Goal: Task Accomplishment & Management: Manage account settings

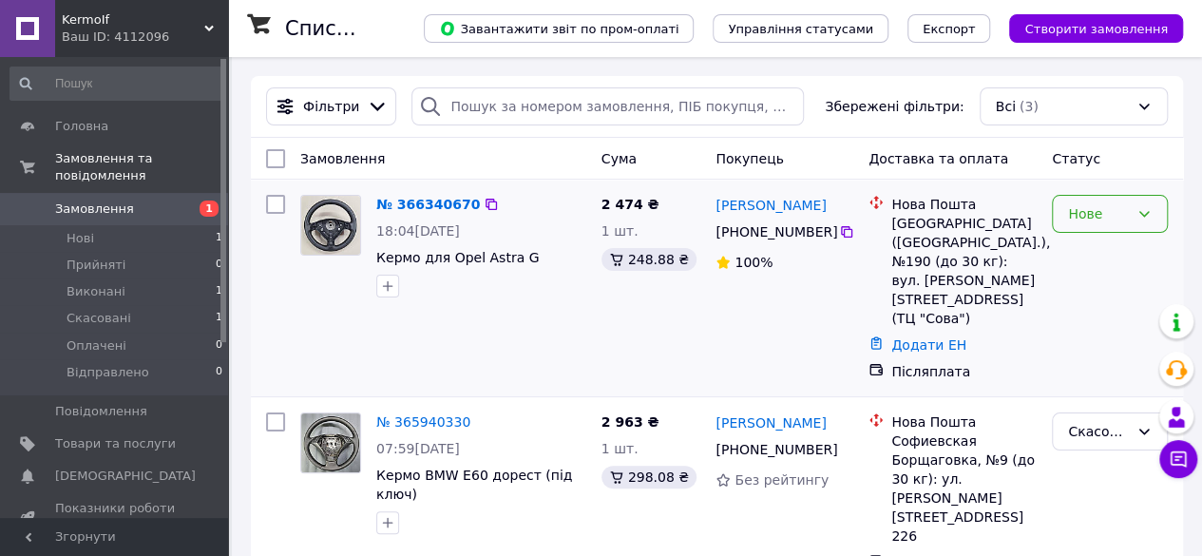
click at [1101, 200] on div "Нове" at bounding box center [1110, 214] width 116 height 38
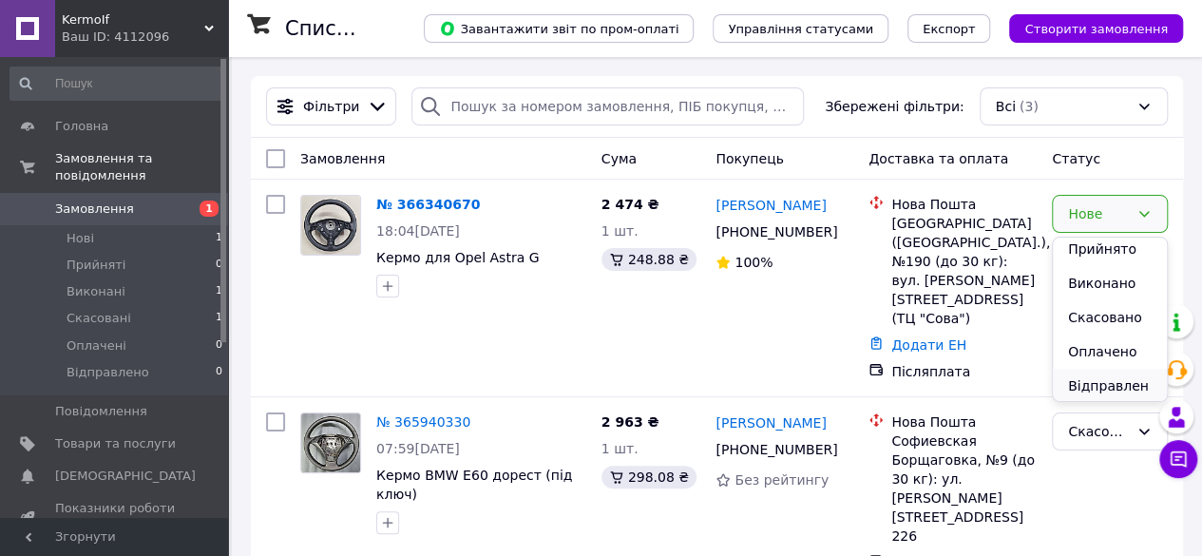
scroll to position [7, 0]
click at [1089, 248] on li "Прийнято" at bounding box center [1110, 248] width 114 height 34
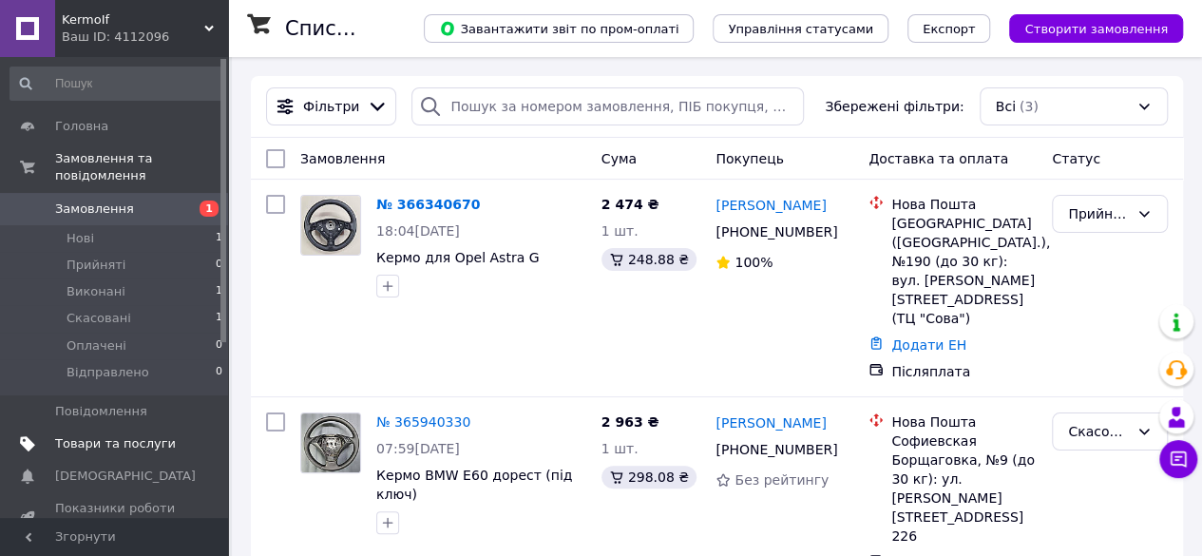
click at [106, 435] on span "Товари та послуги" at bounding box center [115, 443] width 121 height 17
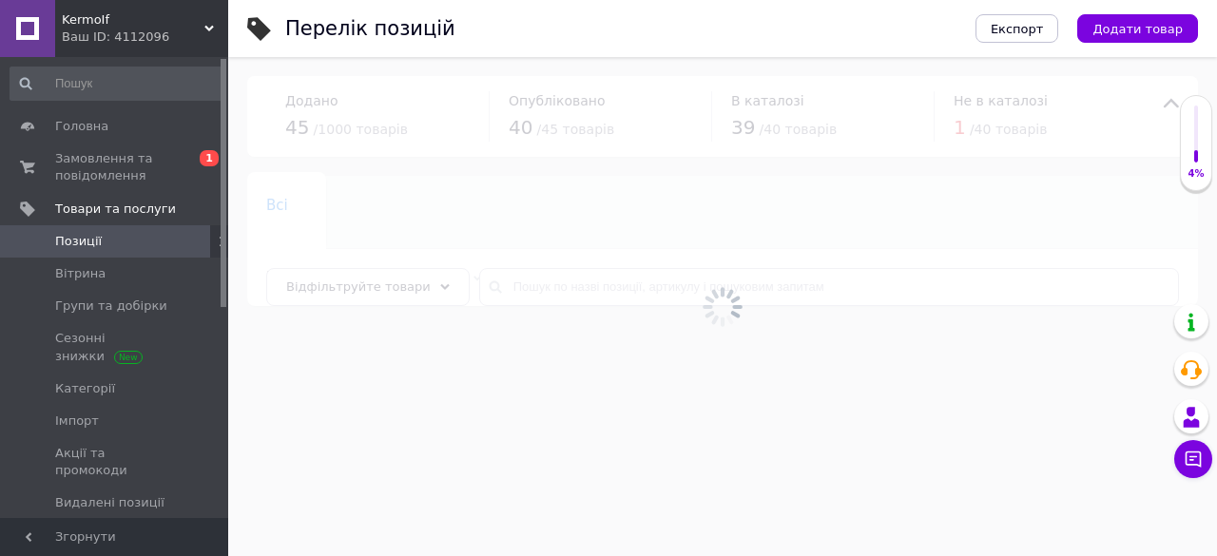
click at [93, 237] on span "Позиції" at bounding box center [78, 241] width 47 height 17
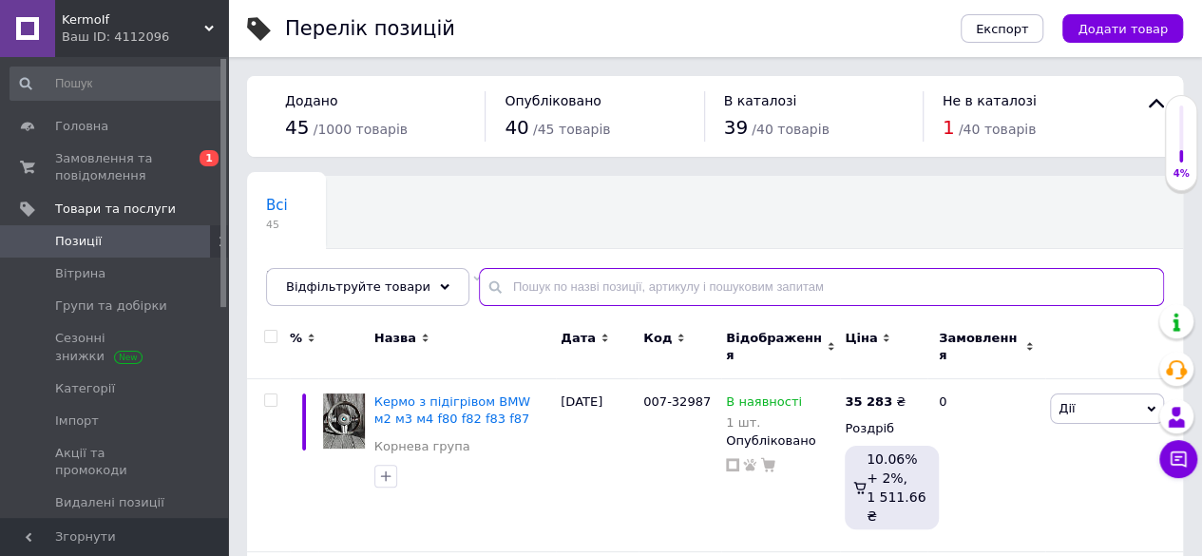
click at [574, 289] on input "text" at bounding box center [821, 287] width 685 height 38
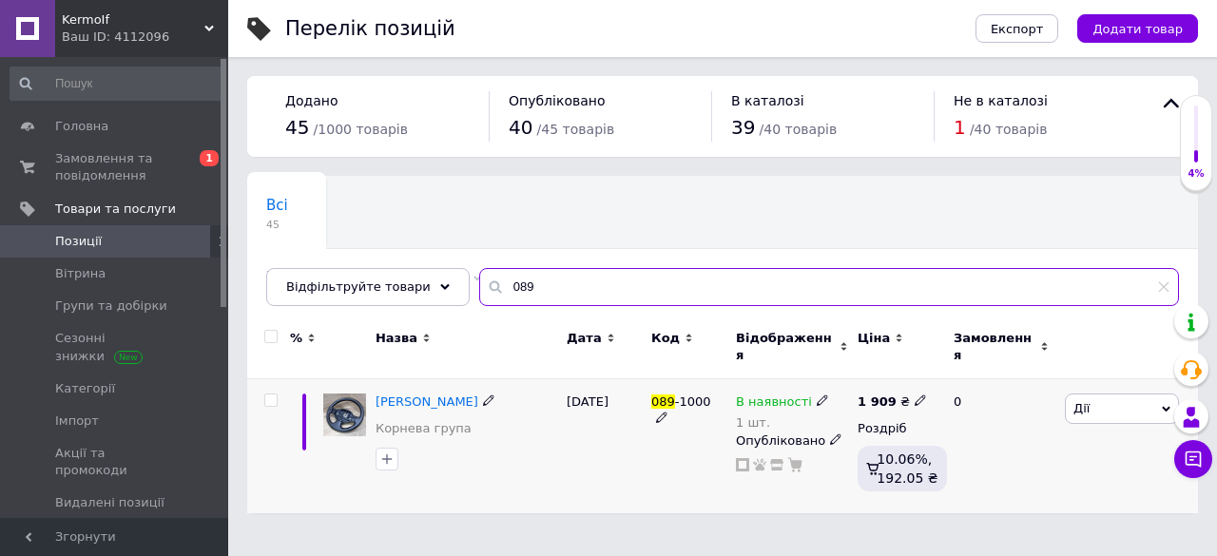
type input "089"
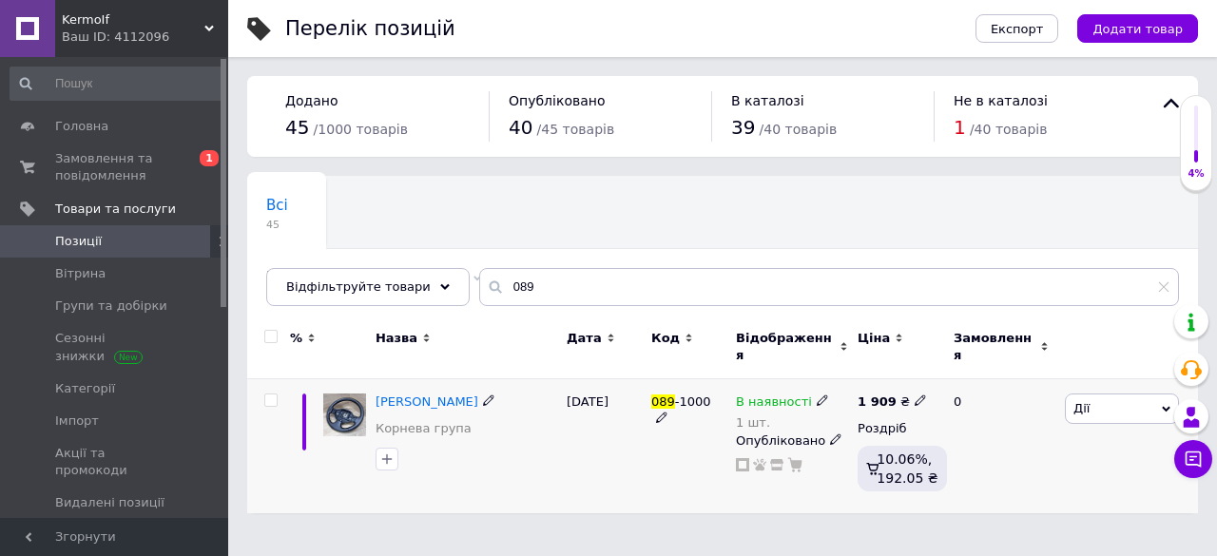
click at [914, 395] on use at bounding box center [919, 400] width 10 height 10
type input "1889"
click at [568, 449] on div "[DATE]" at bounding box center [604, 446] width 85 height 134
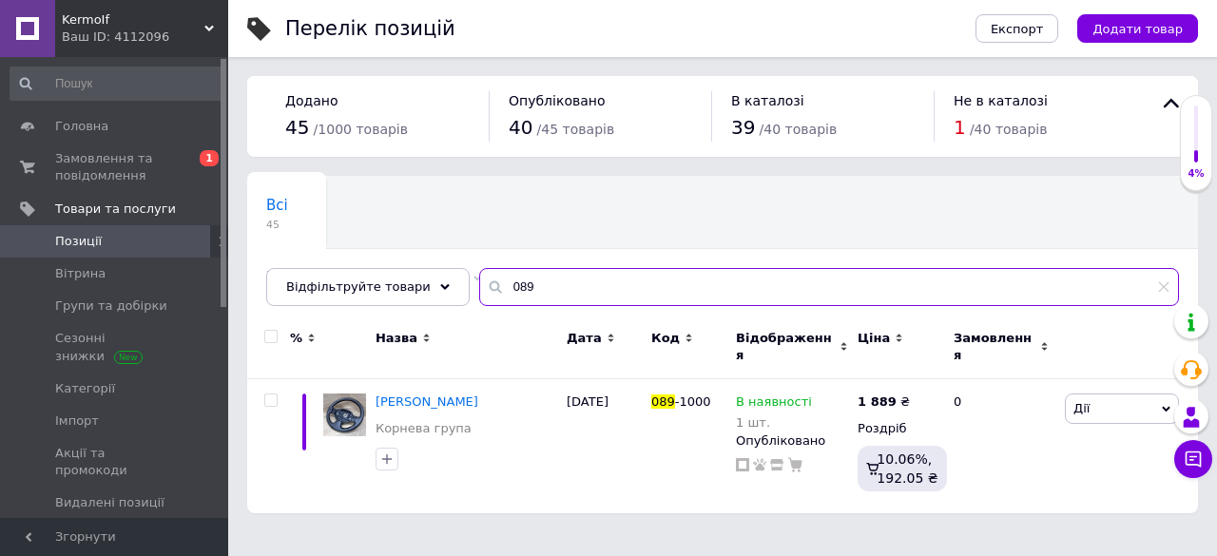
click at [595, 276] on input "089" at bounding box center [829, 287] width 700 height 38
type input "0"
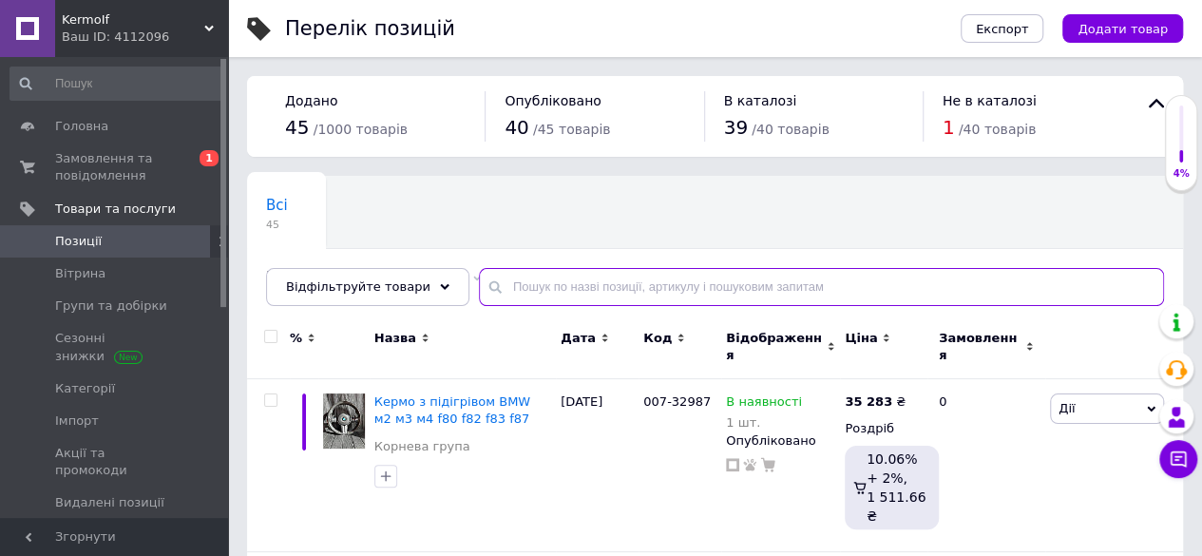
type input "1"
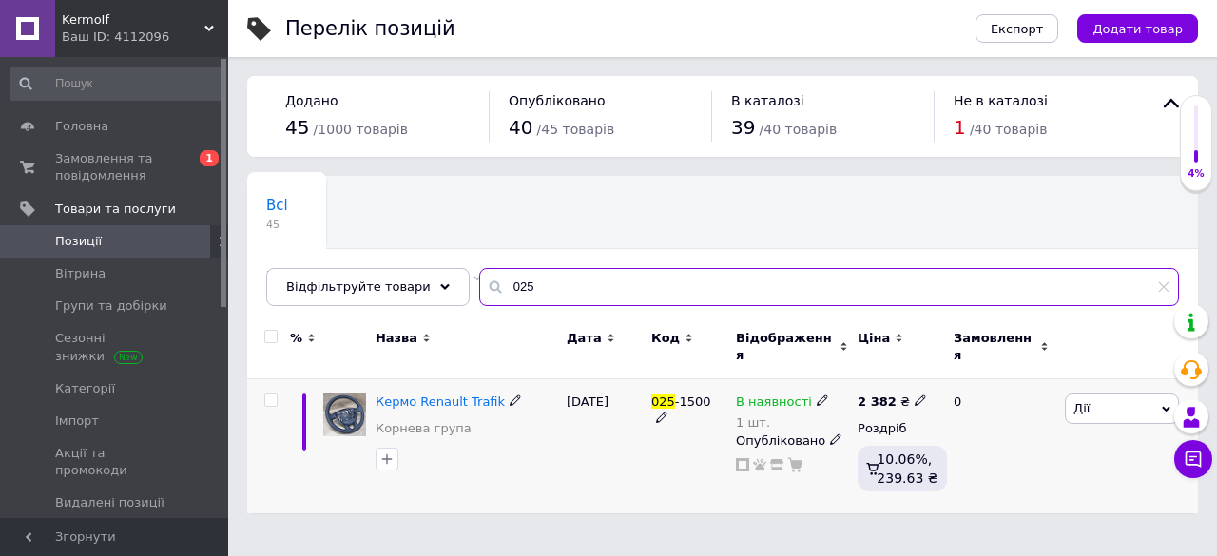
type input "025"
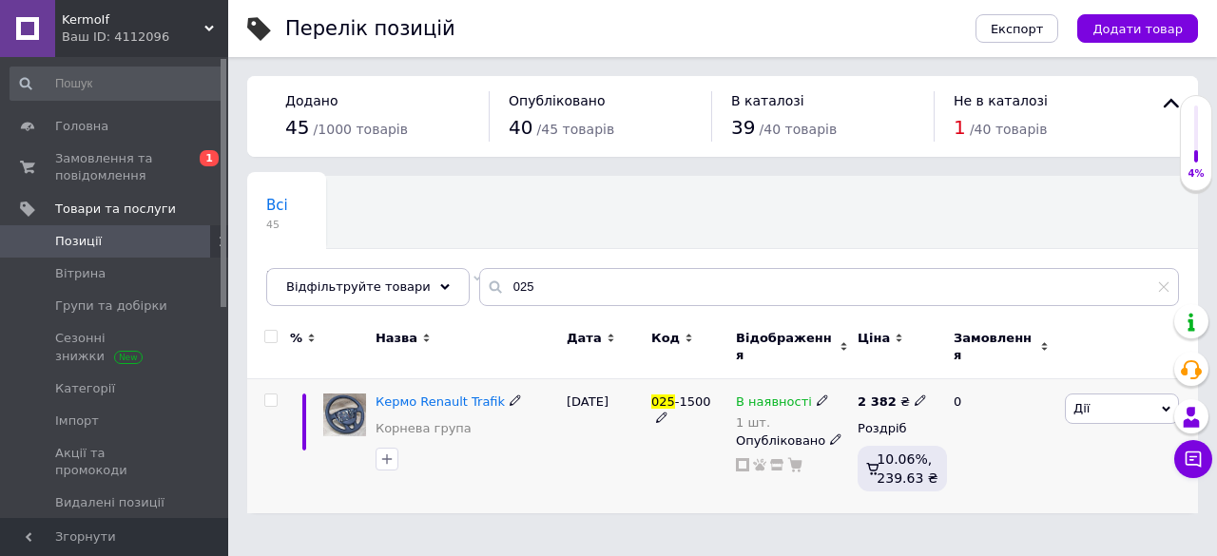
click at [914, 394] on icon at bounding box center [919, 399] width 11 height 11
type input "2358"
click at [616, 441] on div "[DATE]" at bounding box center [604, 446] width 85 height 134
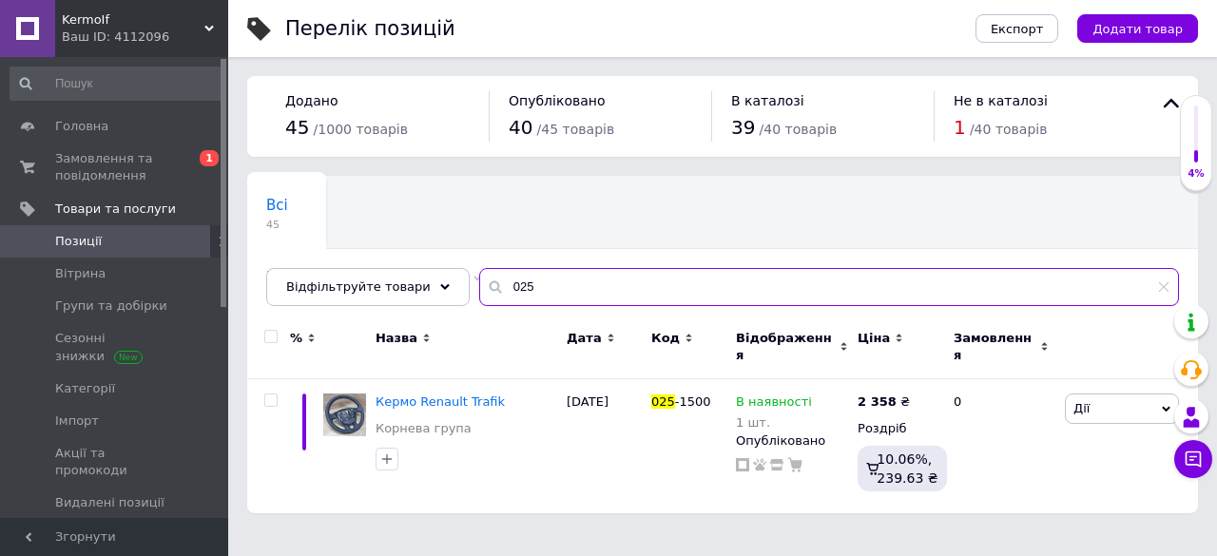
click at [527, 288] on input "025" at bounding box center [829, 287] width 700 height 38
type input "065"
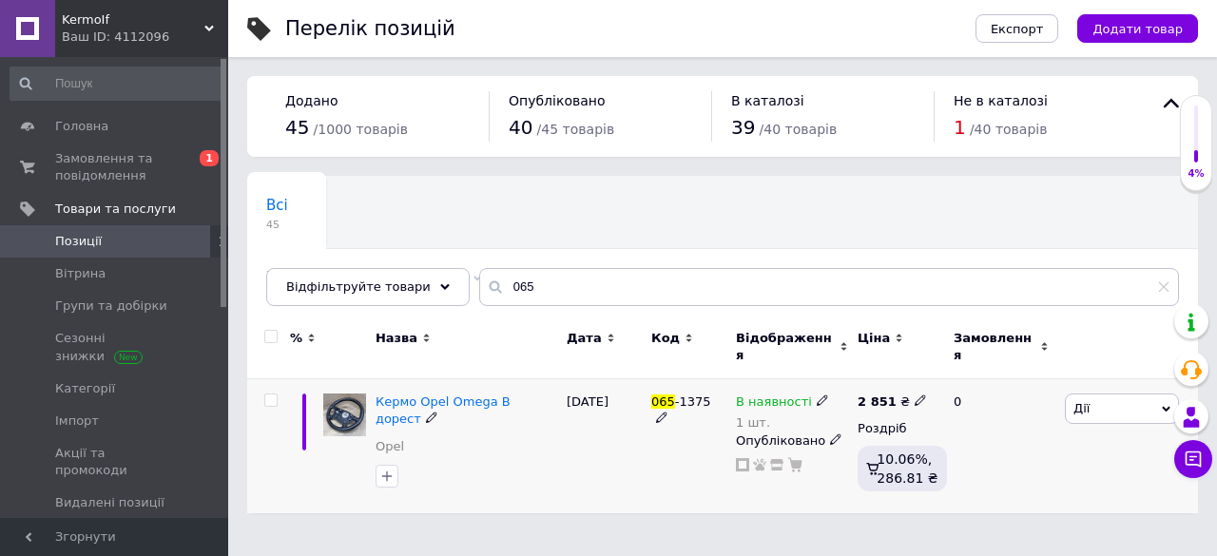
click at [914, 395] on use at bounding box center [919, 400] width 10 height 10
type input "2822"
click at [582, 452] on div "[DATE]" at bounding box center [604, 446] width 85 height 134
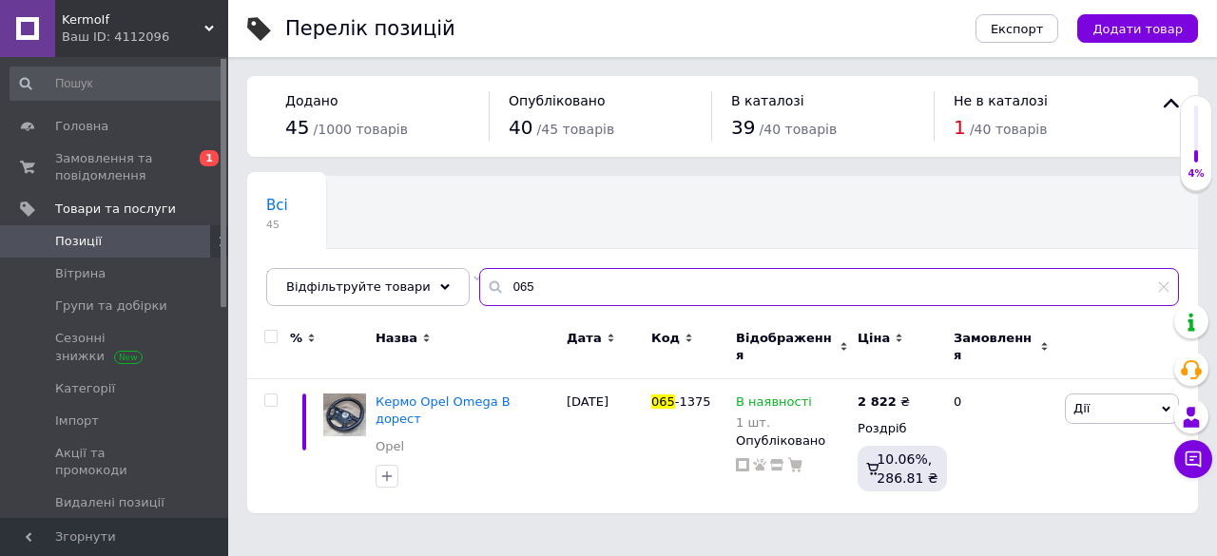
click at [587, 295] on input "065" at bounding box center [829, 287] width 700 height 38
type input "005"
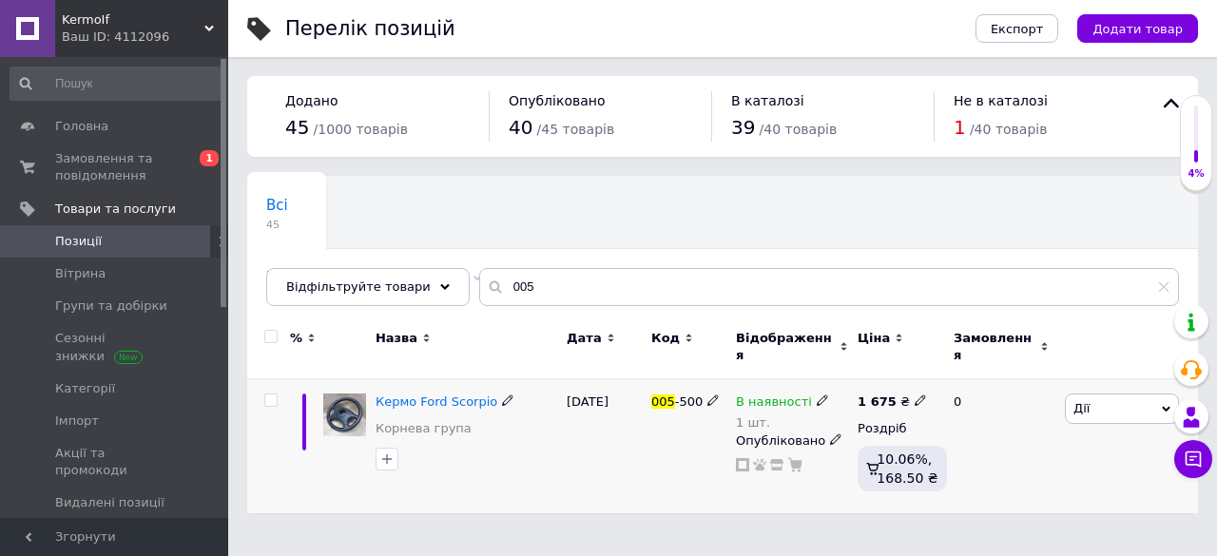
click at [570, 467] on div "[DATE]" at bounding box center [604, 446] width 85 height 134
click at [914, 394] on icon at bounding box center [919, 399] width 11 height 11
type input "1658"
click at [567, 431] on div "[DATE]" at bounding box center [604, 446] width 85 height 134
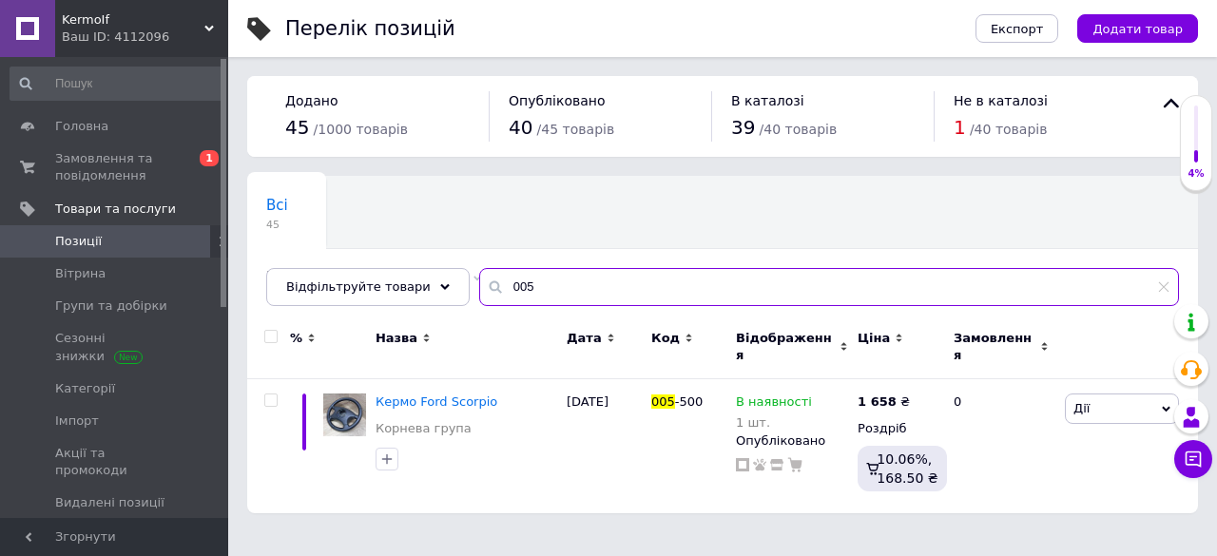
click at [546, 282] on input "005" at bounding box center [829, 287] width 700 height 38
type input "0"
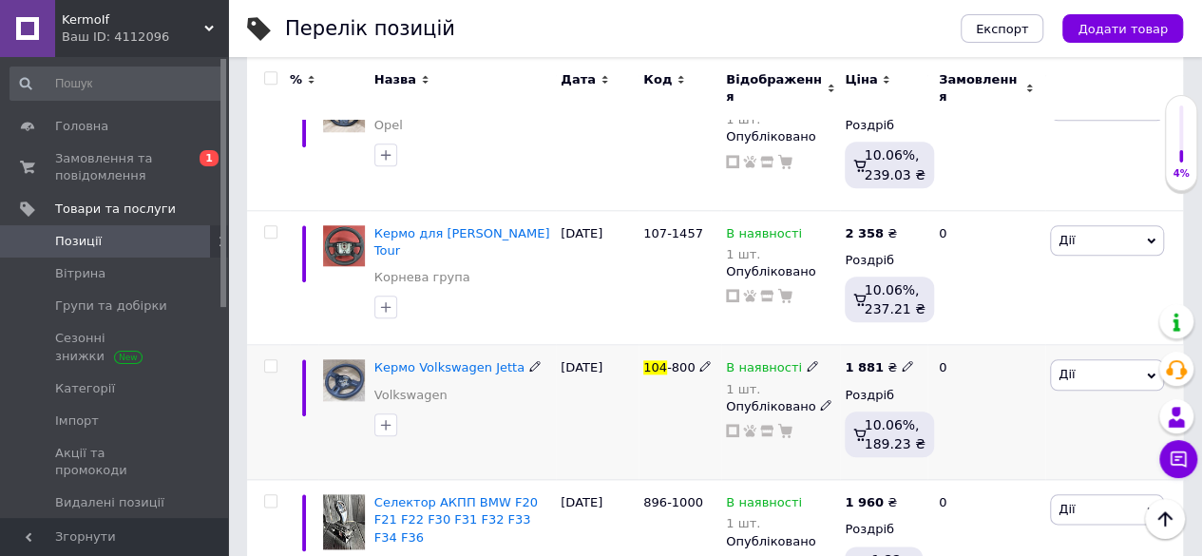
scroll to position [951, 0]
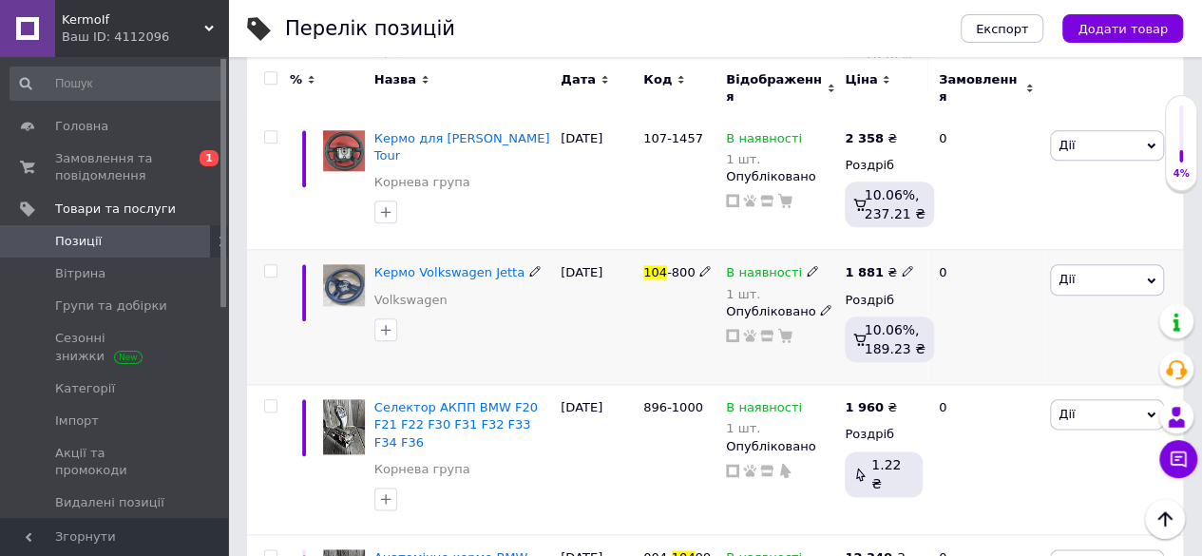
type input "104"
click at [902, 265] on icon at bounding box center [907, 270] width 11 height 11
type input "1862"
click at [647, 294] on div "104 -800" at bounding box center [680, 317] width 83 height 135
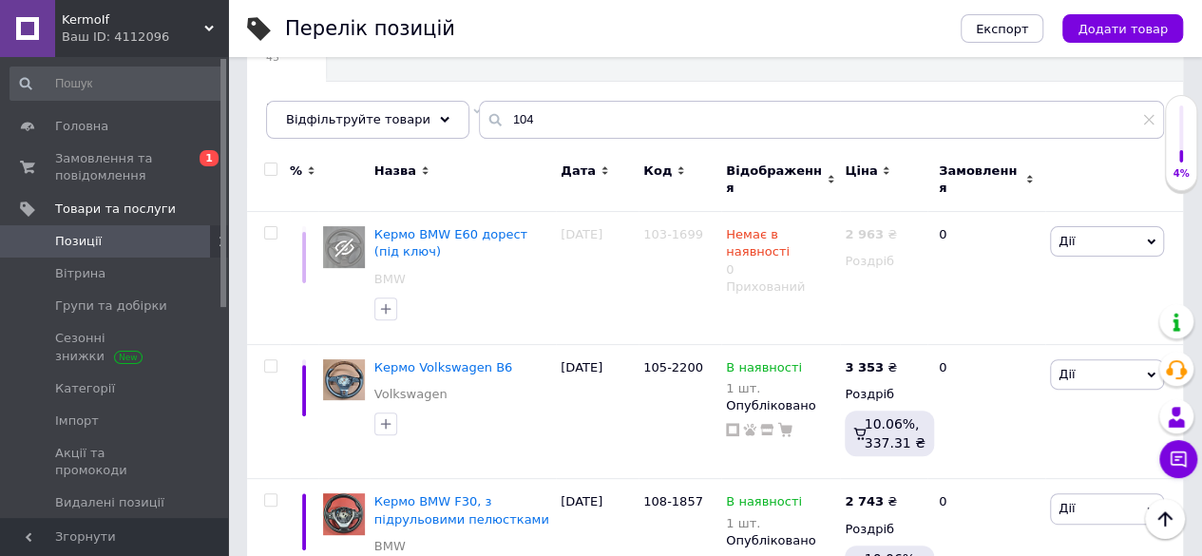
scroll to position [0, 0]
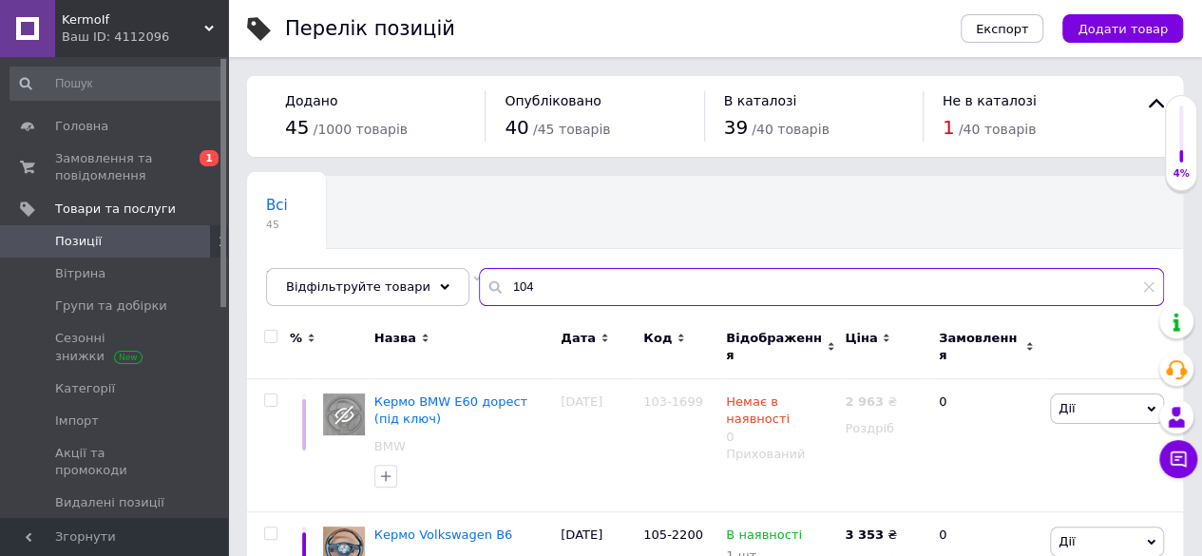
click at [644, 294] on input "104" at bounding box center [821, 287] width 685 height 38
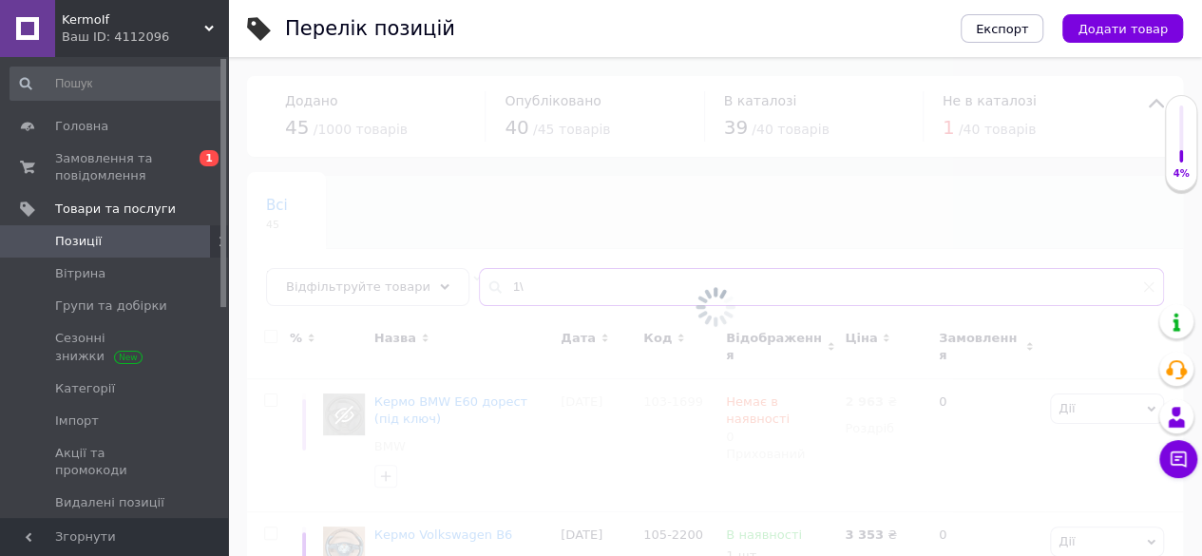
type input "1"
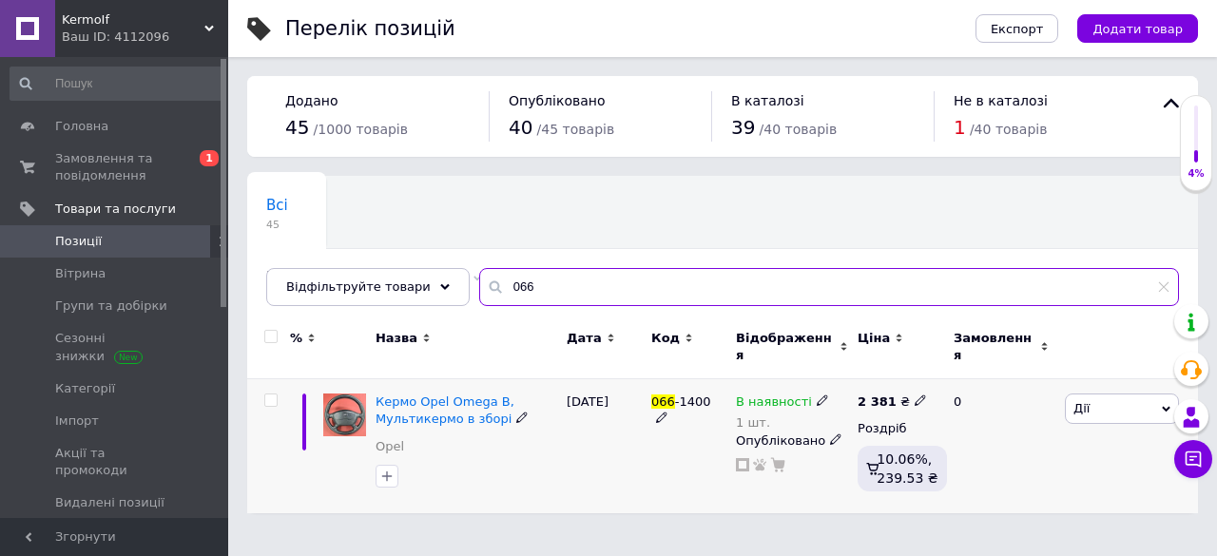
type input "066"
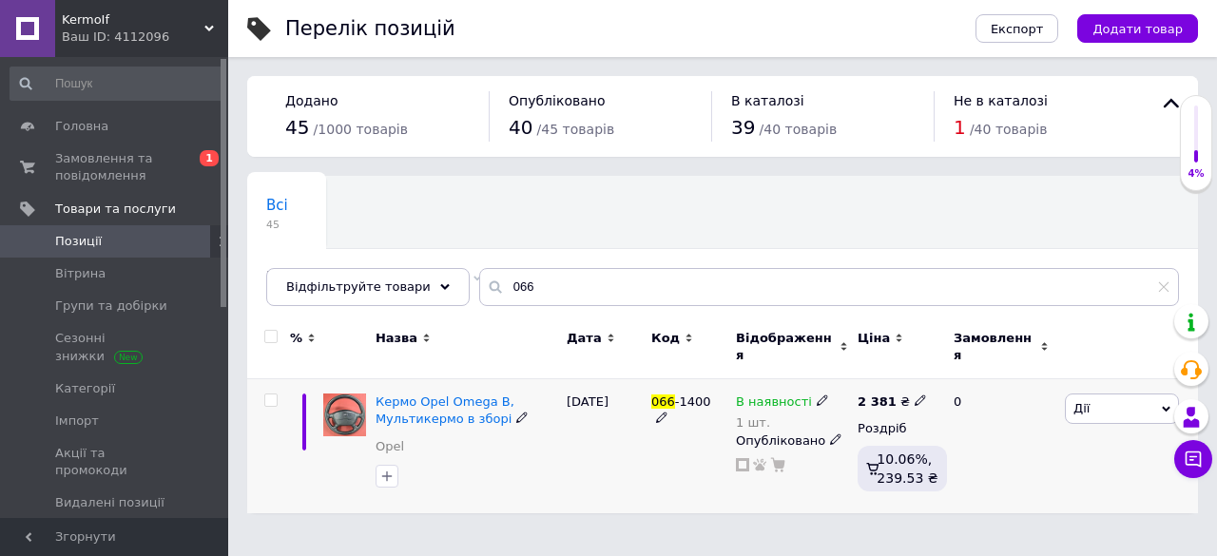
click at [874, 379] on div "2 381 ₴ Роздріб 10.06%, 239.53 ₴" at bounding box center [897, 446] width 89 height 134
click at [914, 394] on icon at bounding box center [919, 399] width 11 height 11
type input "2357"
click at [658, 436] on div "066 -1400" at bounding box center [688, 446] width 85 height 134
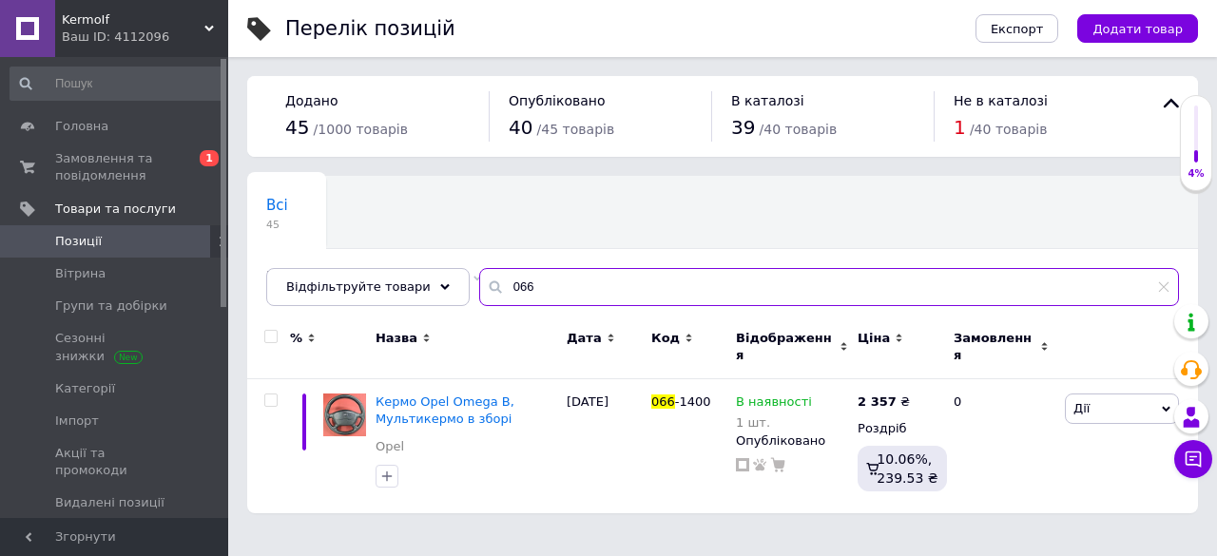
click at [610, 294] on input "066" at bounding box center [829, 287] width 700 height 38
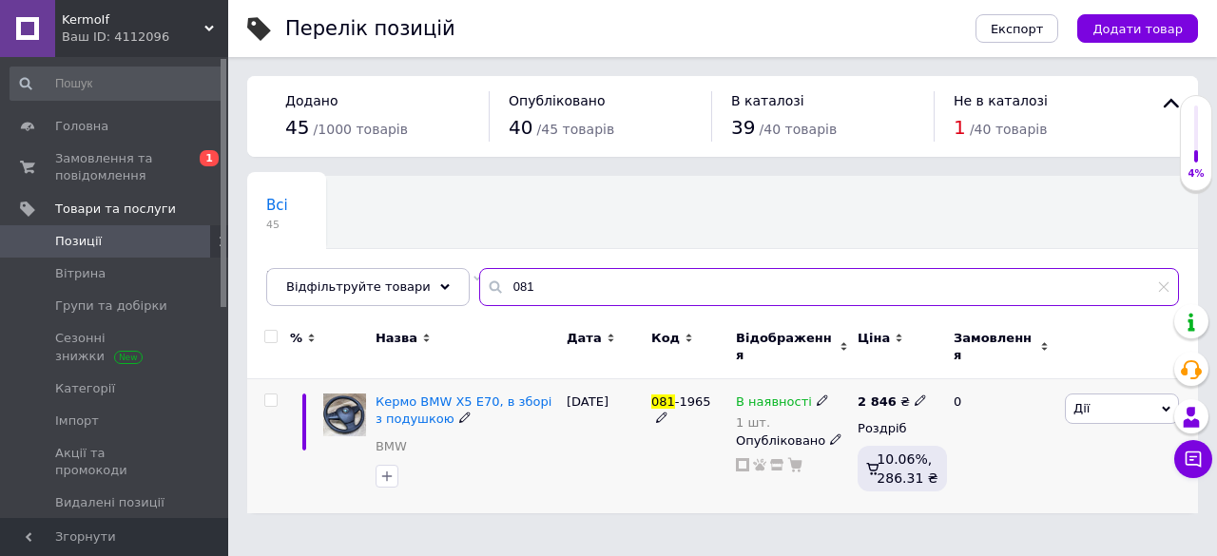
type input "081"
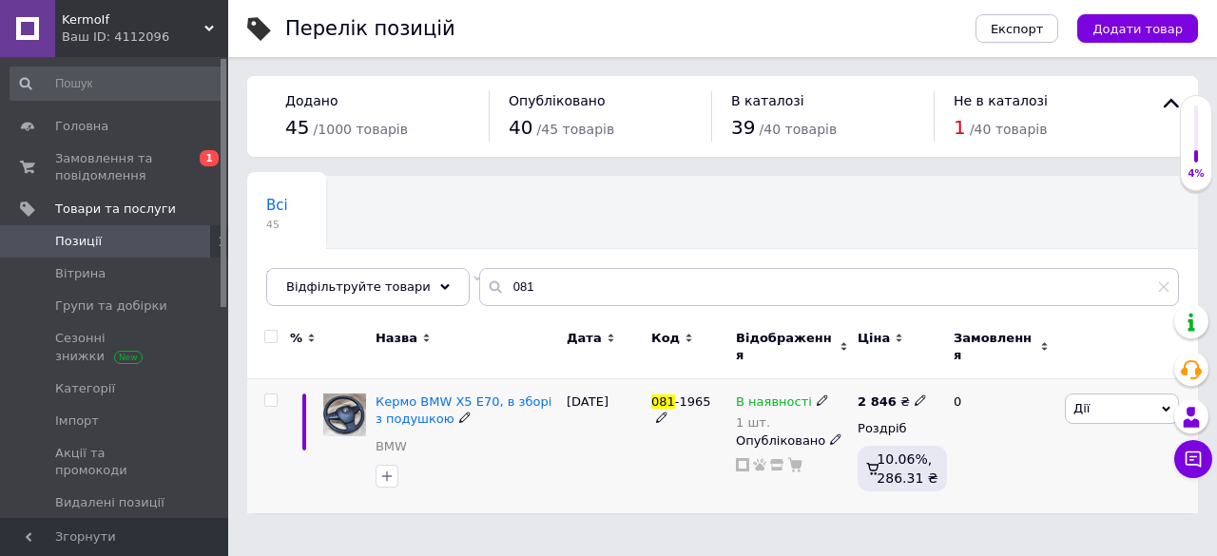
click at [914, 395] on use at bounding box center [919, 400] width 10 height 10
type input "2817"
click at [644, 471] on div "[DATE]" at bounding box center [604, 446] width 85 height 134
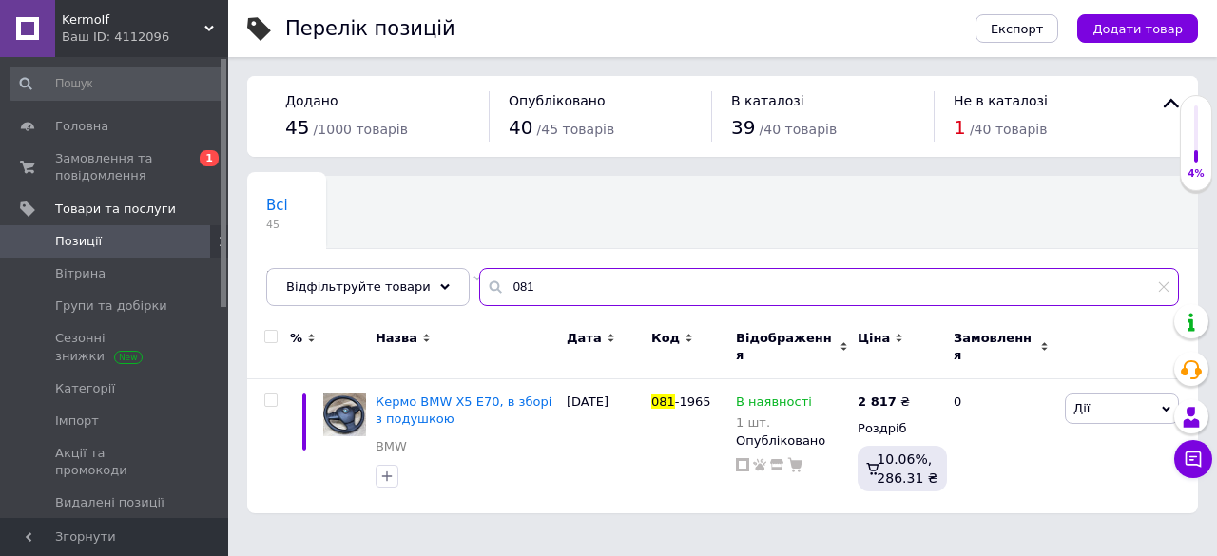
click at [546, 284] on input "081" at bounding box center [829, 287] width 700 height 38
type input "038"
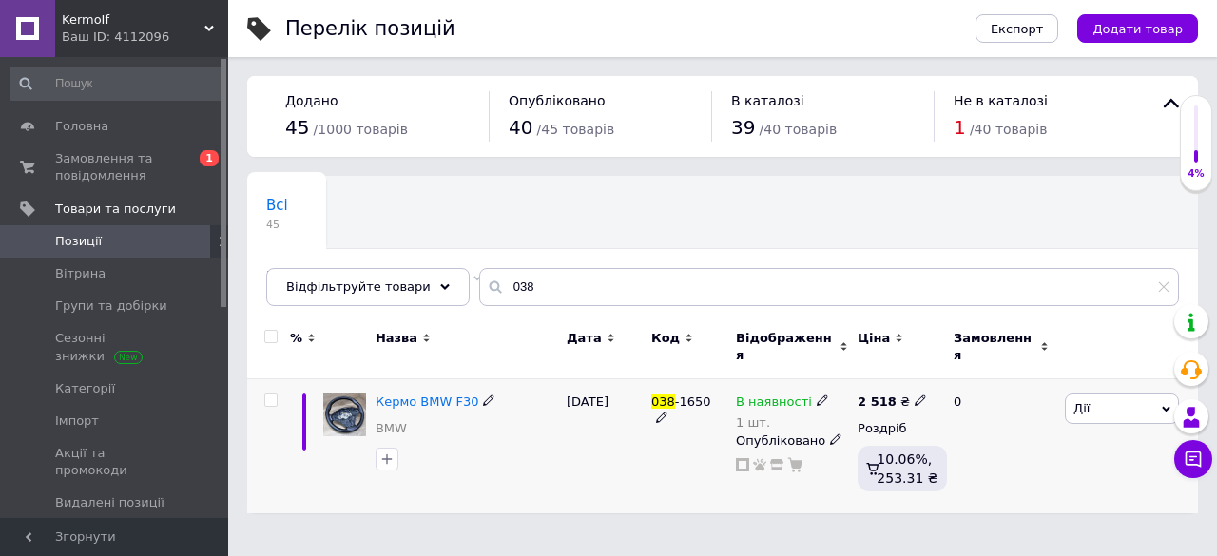
click at [914, 394] on icon at bounding box center [919, 399] width 11 height 11
type input "2492"
click at [566, 425] on div "[DATE]" at bounding box center [604, 446] width 85 height 134
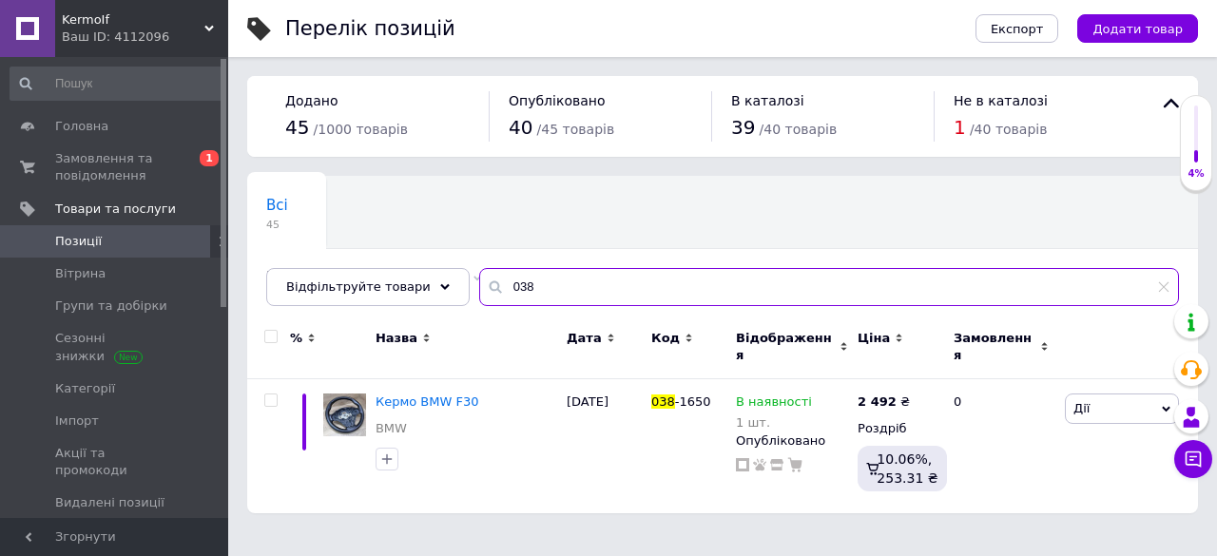
click at [660, 284] on input "038" at bounding box center [829, 287] width 700 height 38
type input "0"
type input "105"
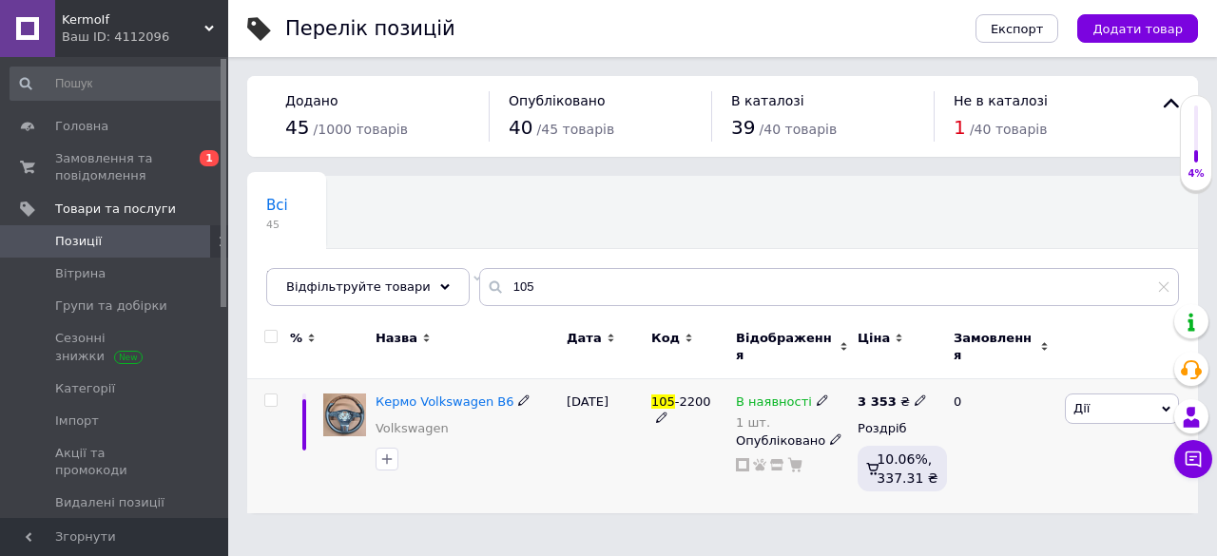
click at [914, 394] on icon at bounding box center [919, 399] width 11 height 11
type input "3319"
click at [684, 421] on div "105 -2200" at bounding box center [688, 446] width 85 height 134
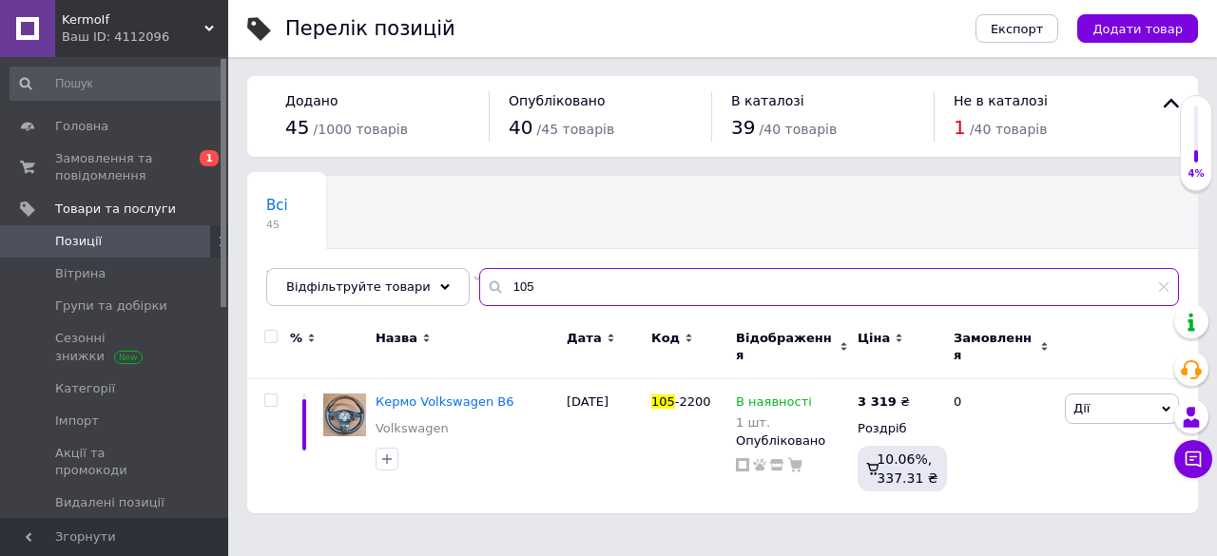
click at [637, 294] on input "105" at bounding box center [829, 287] width 700 height 38
type input "1"
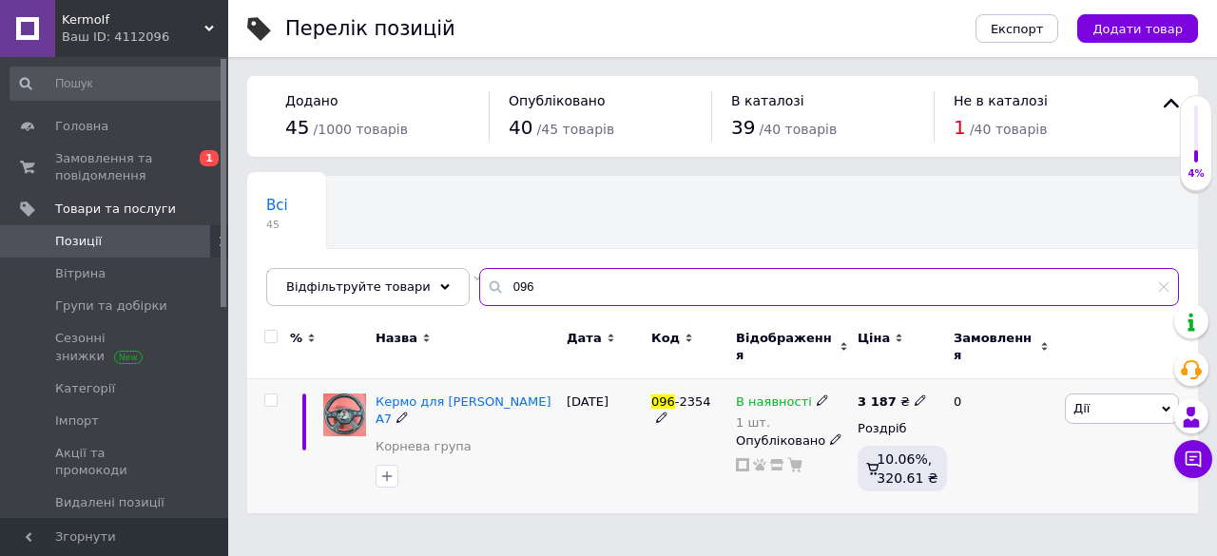
type input "096"
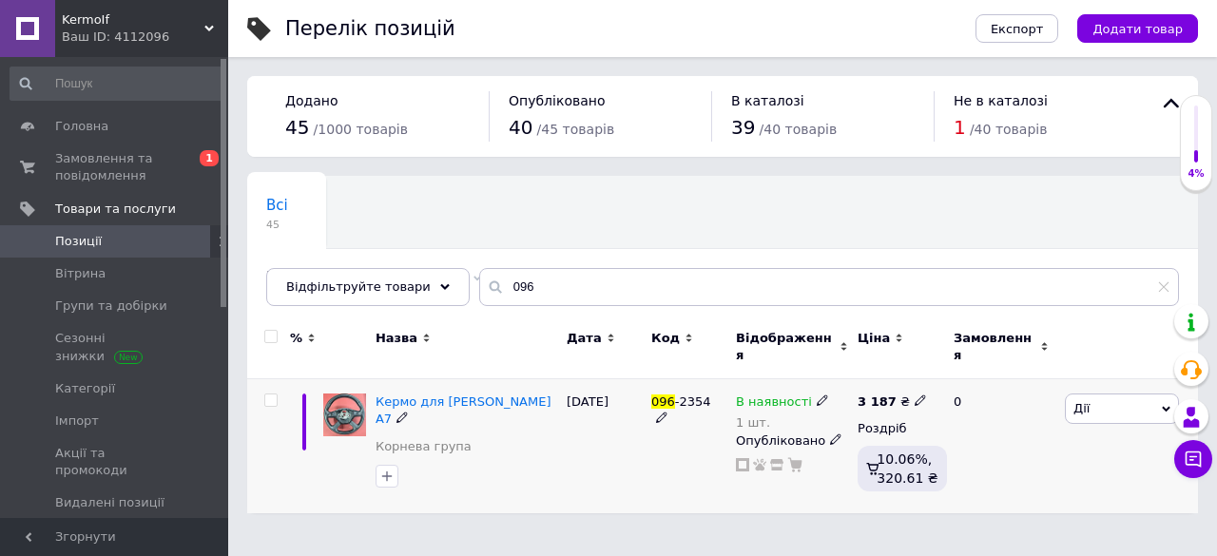
click at [914, 395] on use at bounding box center [919, 400] width 10 height 10
type input "3146"
click at [625, 443] on div "[DATE]" at bounding box center [604, 446] width 85 height 134
click at [641, 455] on div "[DATE]" at bounding box center [604, 446] width 85 height 134
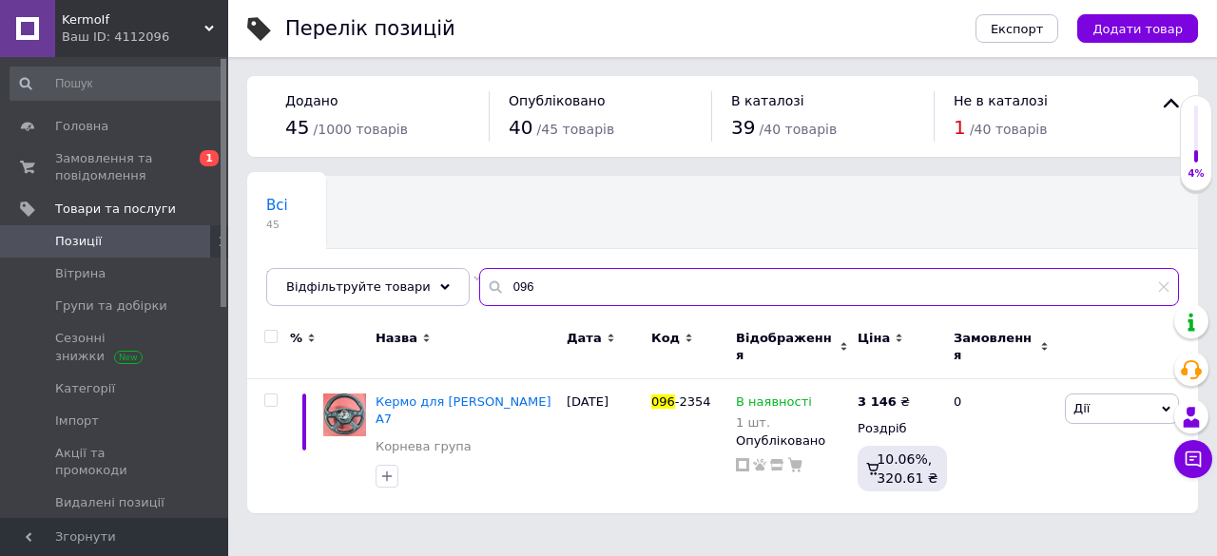
click at [548, 289] on input "096" at bounding box center [829, 287] width 700 height 38
type input "092"
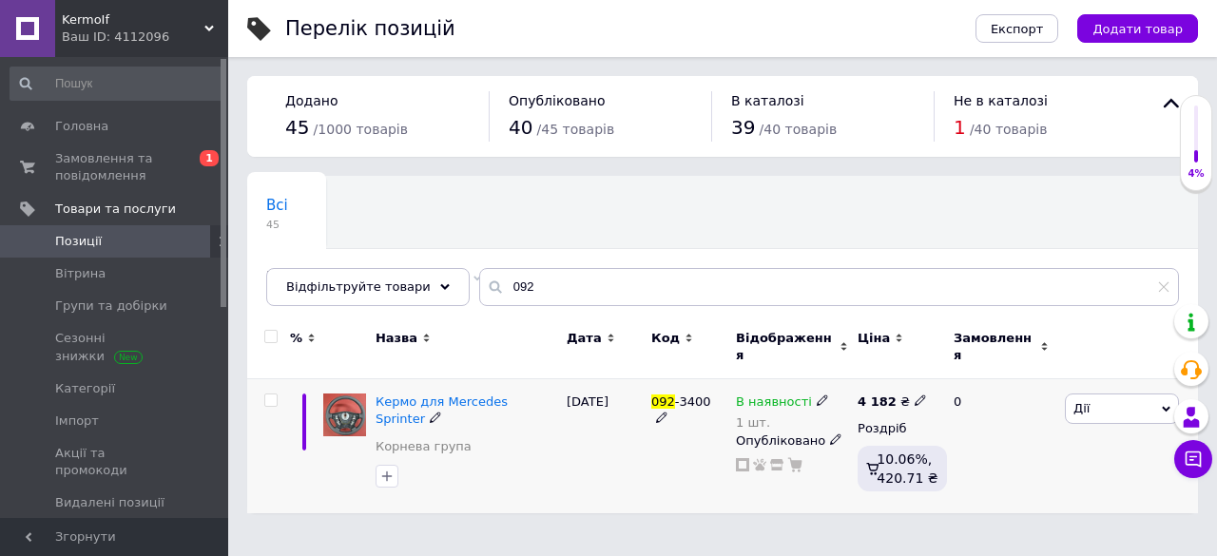
click at [914, 394] on icon at bounding box center [919, 399] width 11 height 11
type input "4140"
click at [587, 438] on div "[DATE]" at bounding box center [604, 446] width 85 height 134
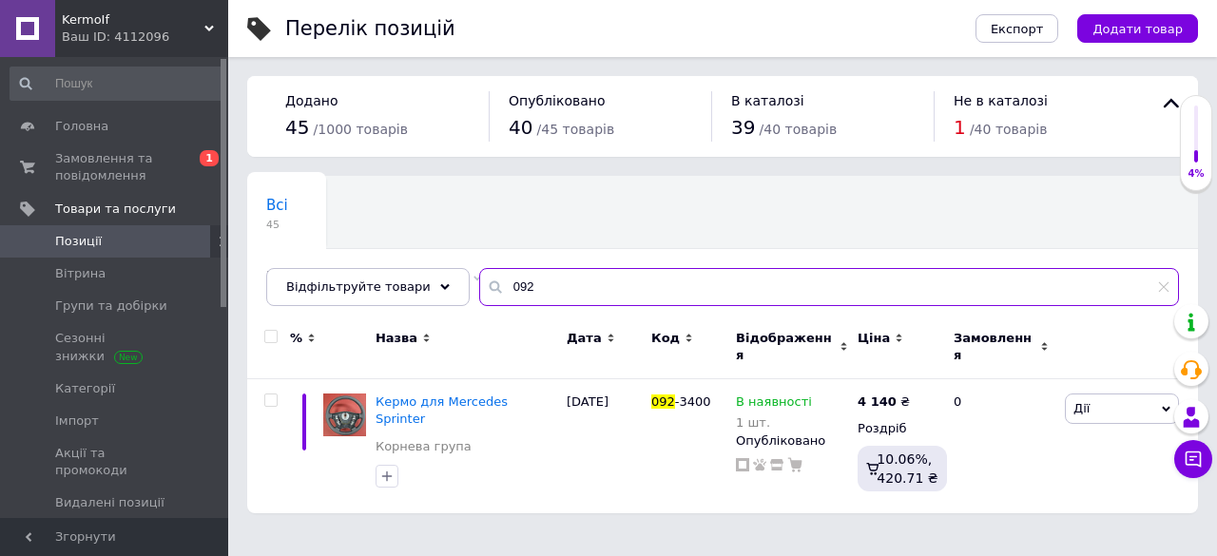
click at [559, 283] on input "092" at bounding box center [829, 287] width 700 height 38
type input "011"
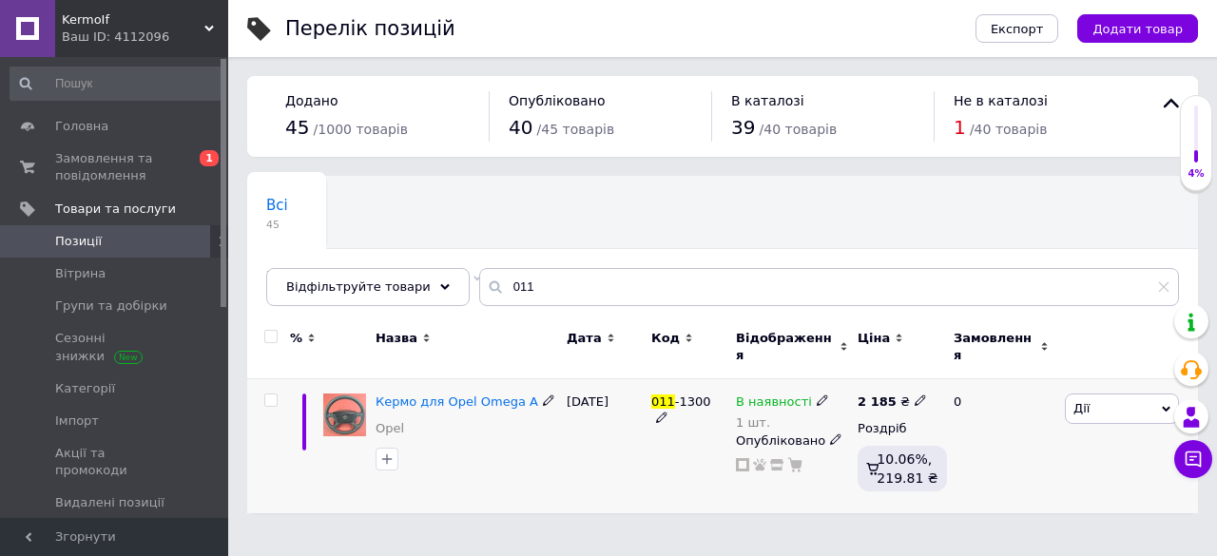
click at [914, 394] on icon at bounding box center [919, 399] width 11 height 11
type input "2163"
click at [641, 428] on div "[DATE]" at bounding box center [604, 446] width 85 height 134
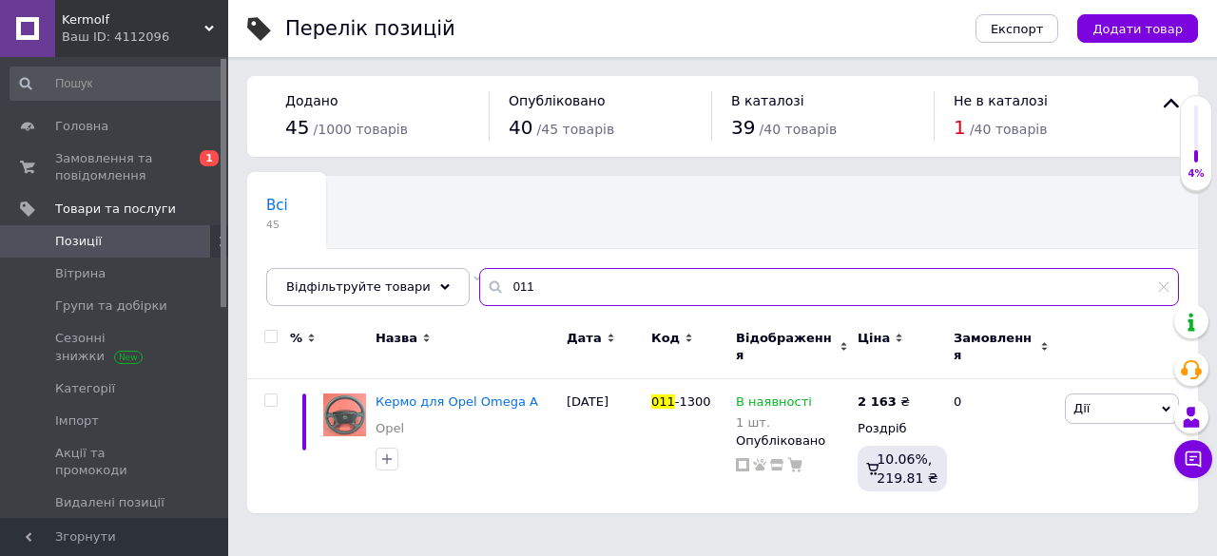
click at [529, 286] on input "011" at bounding box center [829, 287] width 700 height 38
type input "0"
type input "106"
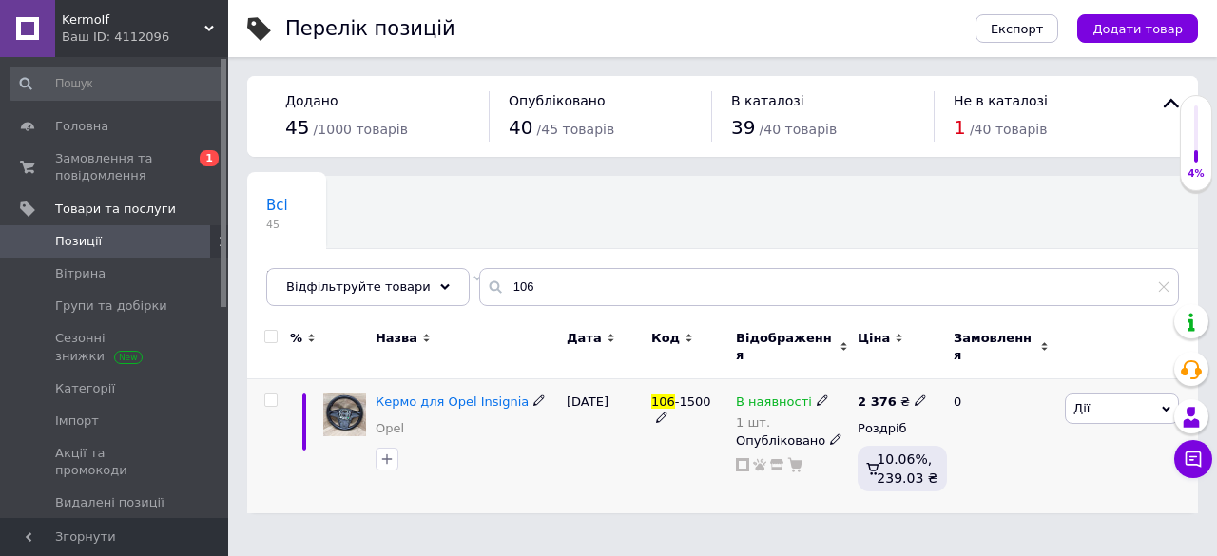
click at [513, 452] on div at bounding box center [466, 459] width 189 height 30
click at [914, 394] on icon at bounding box center [919, 399] width 11 height 11
type input "2352"
click at [529, 444] on div at bounding box center [466, 459] width 189 height 30
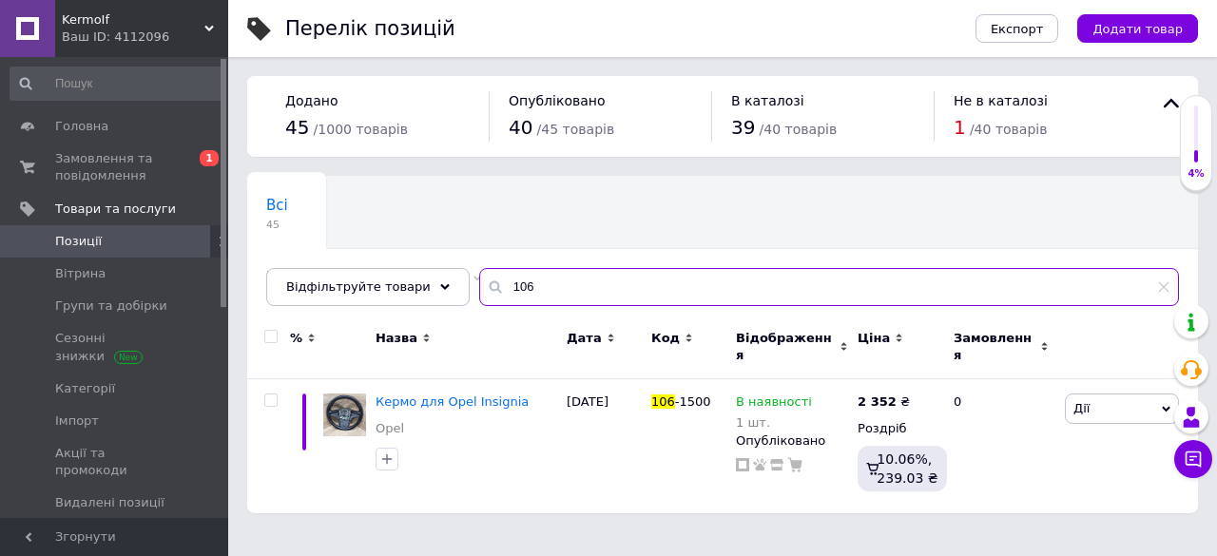
click at [608, 290] on input "106" at bounding box center [829, 287] width 700 height 38
type input "1"
type input "018"
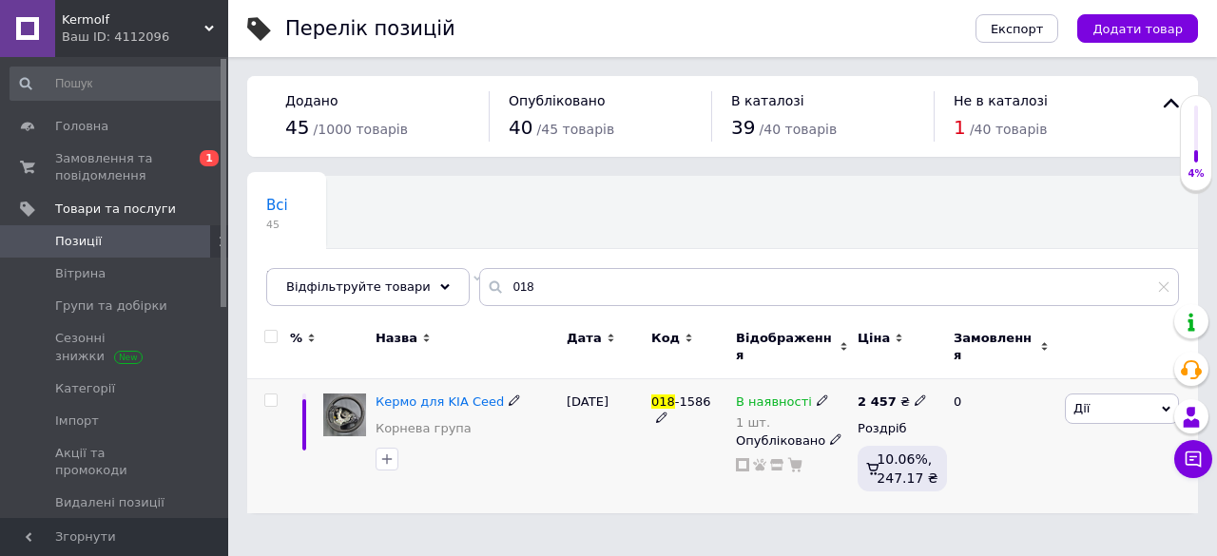
click at [914, 394] on icon at bounding box center [919, 399] width 11 height 11
type input "2432"
click at [663, 447] on div "018 -1586" at bounding box center [688, 446] width 85 height 134
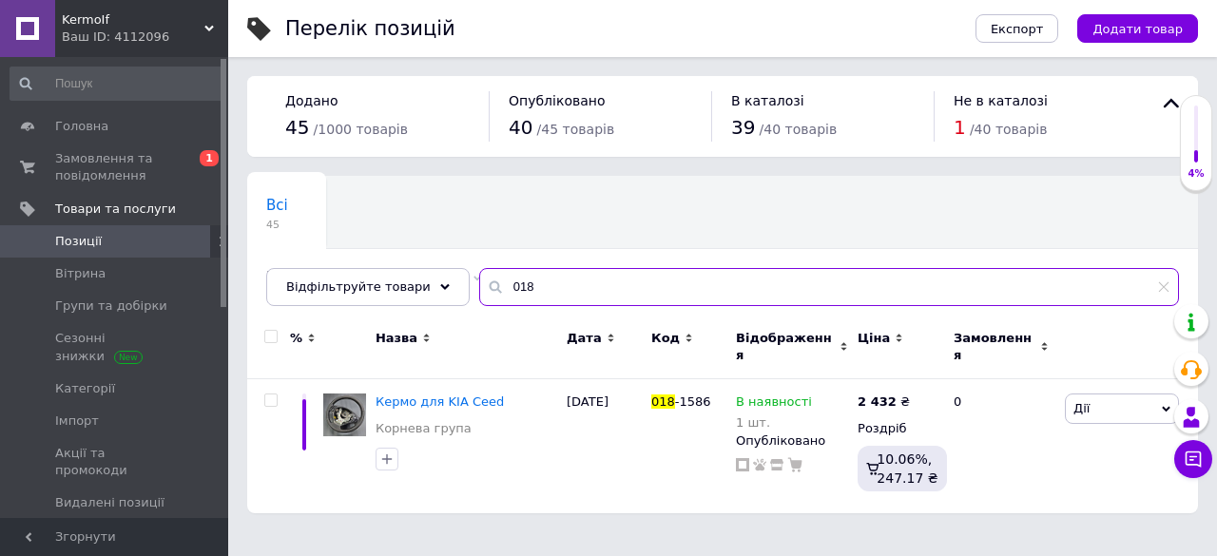
click at [550, 283] on input "018" at bounding box center [829, 287] width 700 height 38
type input "0"
type input "097"
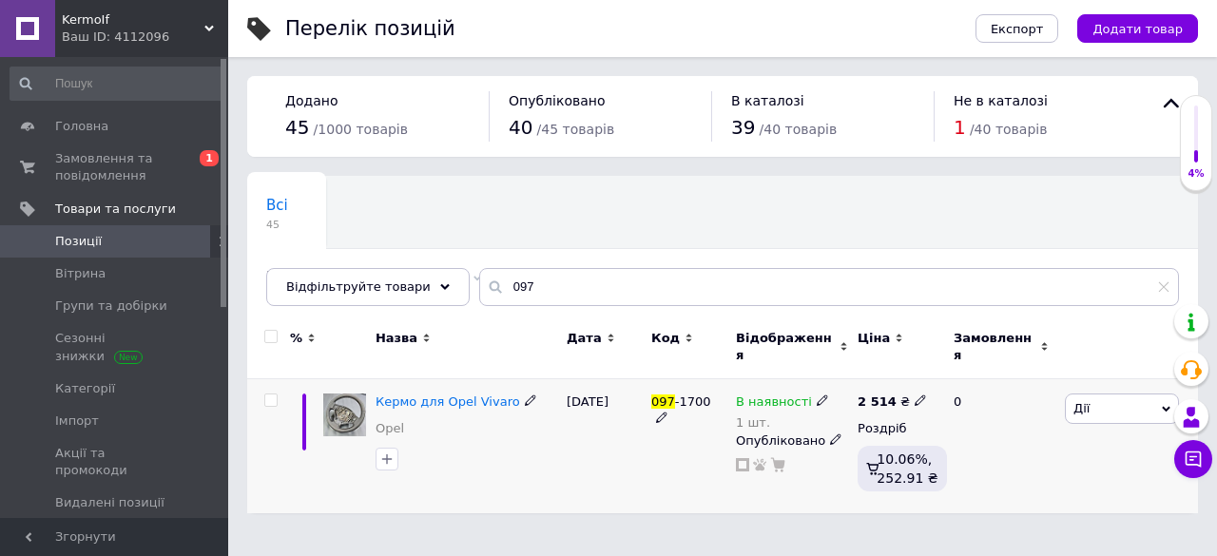
click at [914, 394] on icon at bounding box center [919, 399] width 11 height 11
type input "2488"
click at [632, 442] on div "[DATE]" at bounding box center [604, 446] width 85 height 134
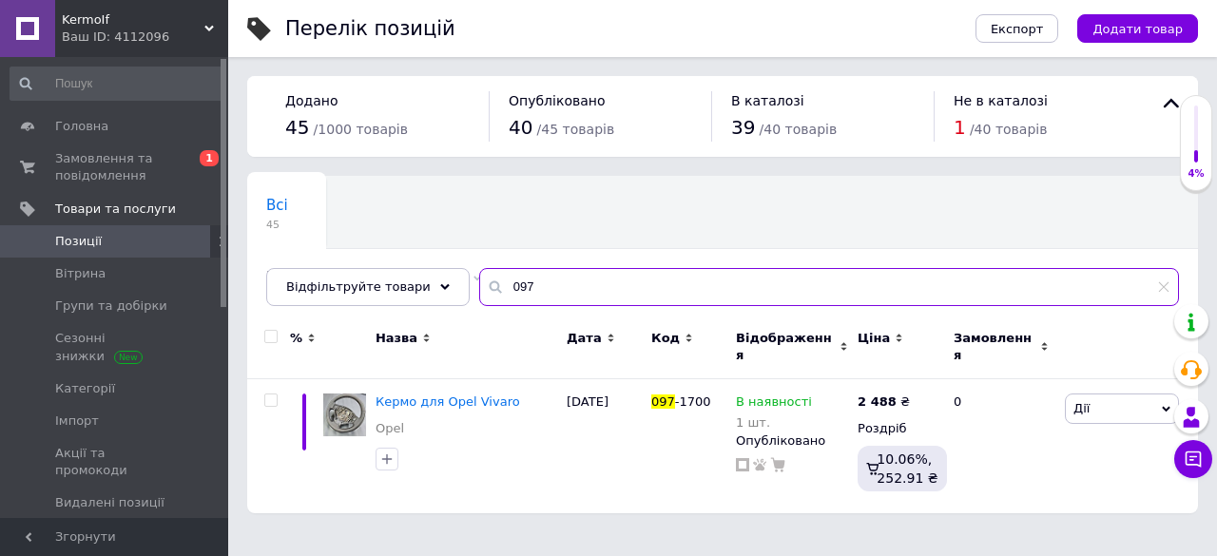
click at [613, 271] on input "097" at bounding box center [829, 287] width 700 height 38
type input "0"
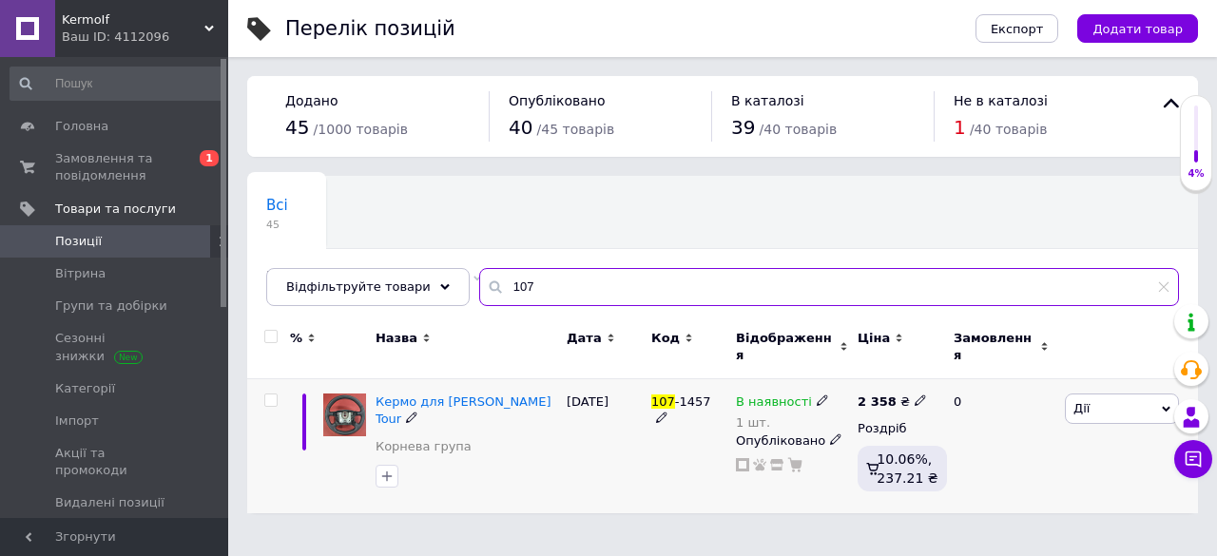
type input "107"
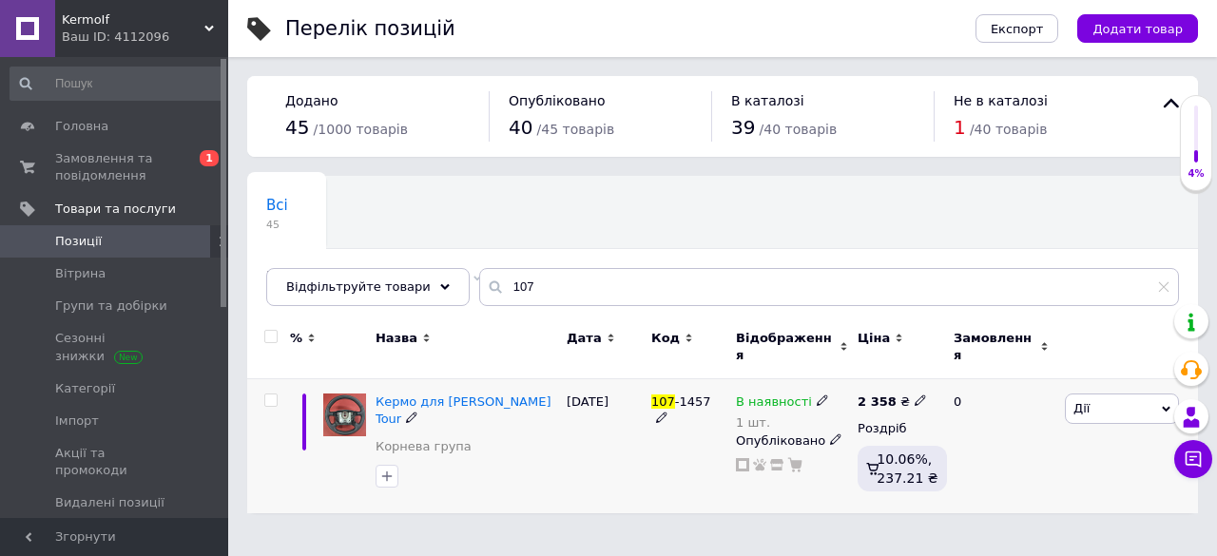
click at [914, 394] on icon at bounding box center [919, 399] width 11 height 11
type input "2334"
click at [593, 448] on div "[DATE]" at bounding box center [604, 446] width 85 height 134
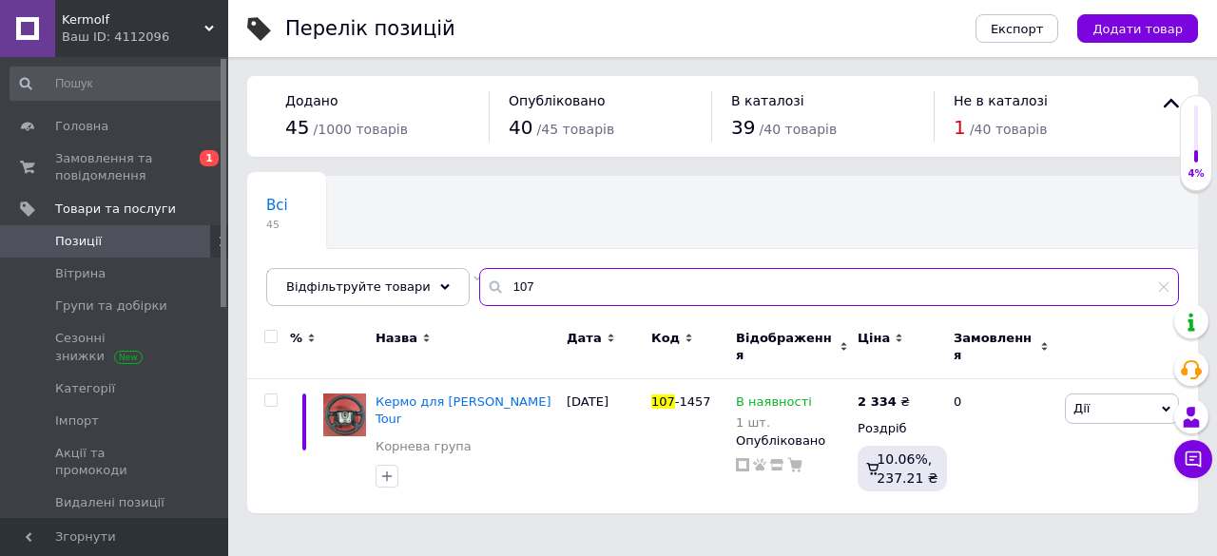
click at [521, 286] on input "107" at bounding box center [829, 287] width 700 height 38
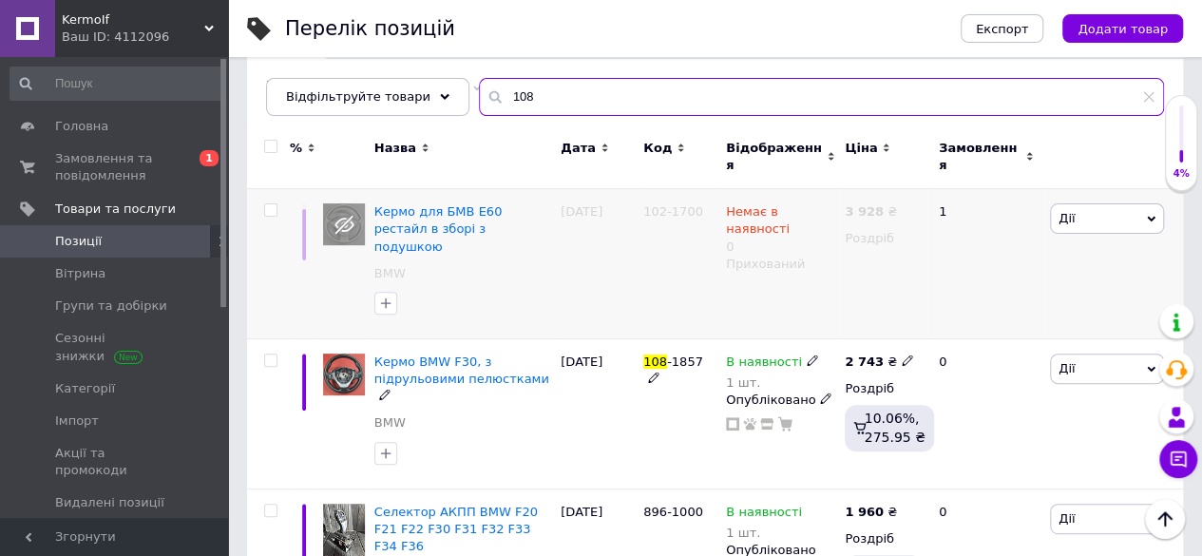
scroll to position [285, 0]
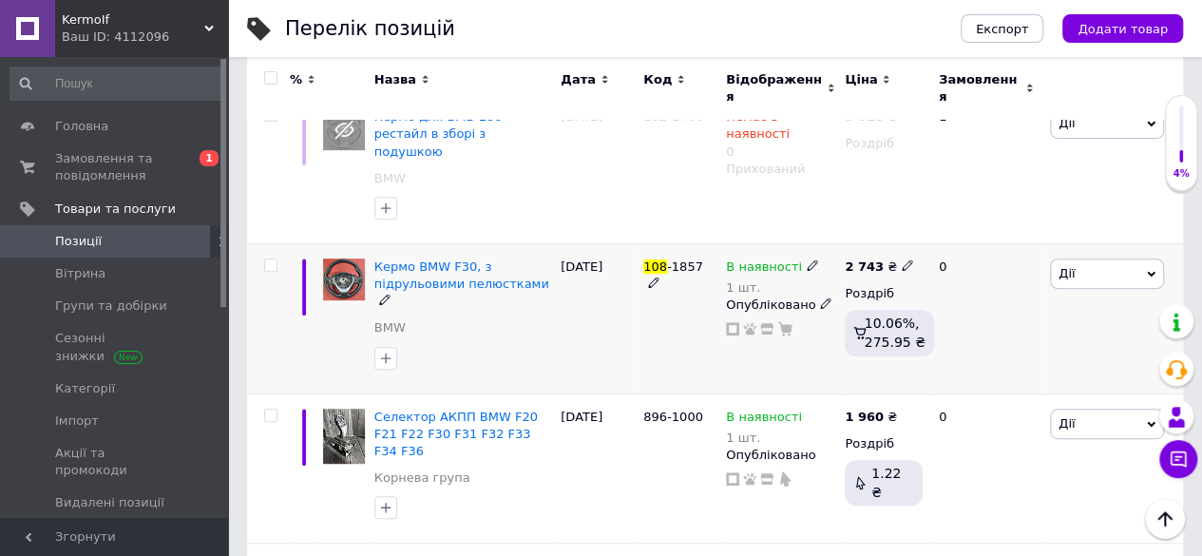
type input "108"
click at [902, 260] on icon at bounding box center [907, 265] width 11 height 11
type input "2715"
click at [673, 288] on div "108 -1857" at bounding box center [680, 318] width 83 height 150
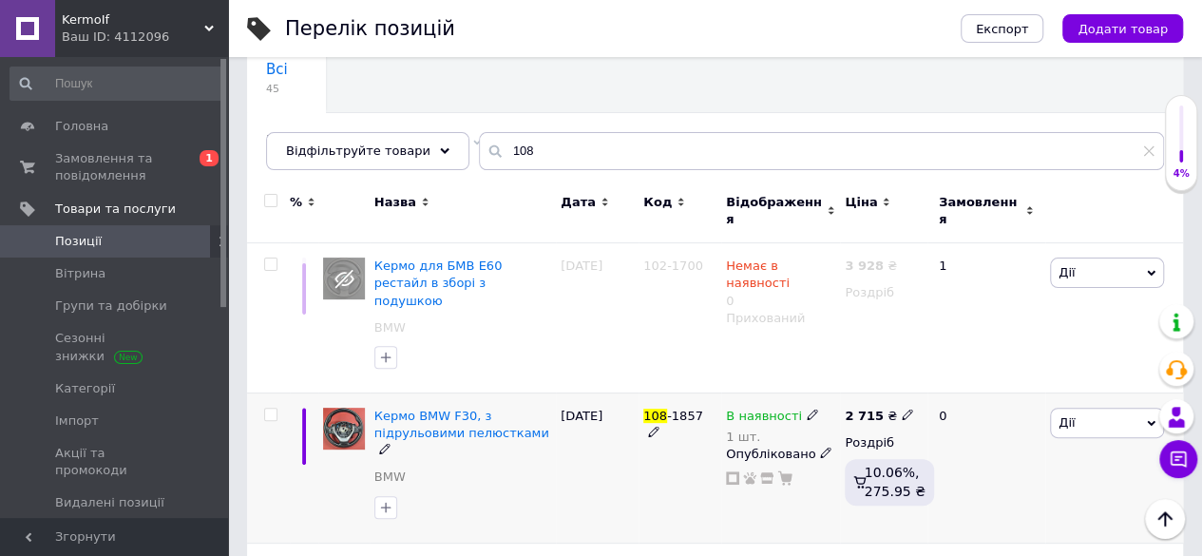
scroll to position [0, 0]
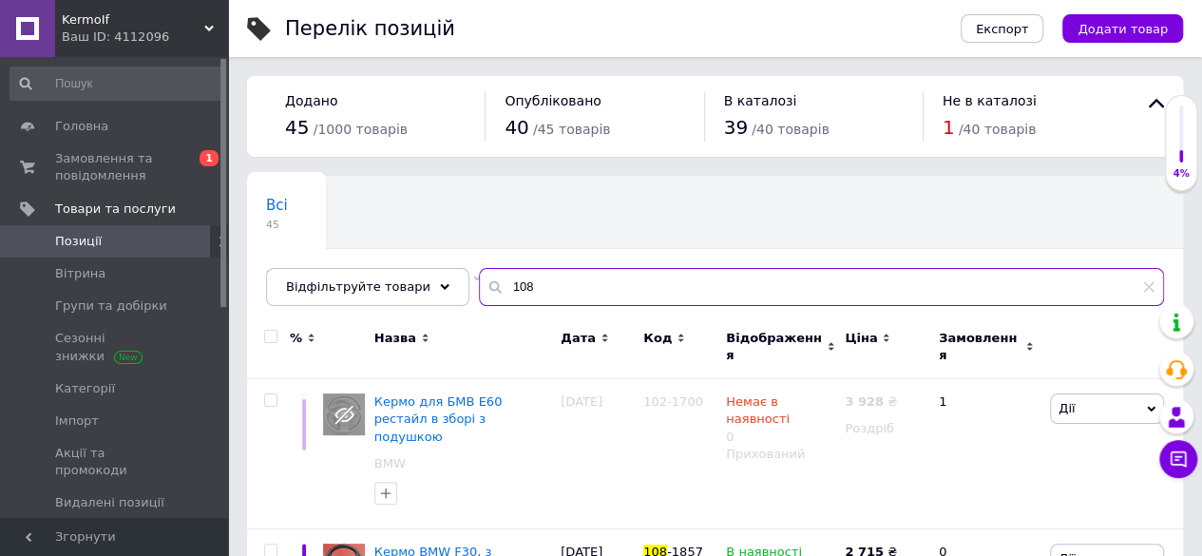
click at [656, 293] on input "108" at bounding box center [821, 287] width 685 height 38
type input "1"
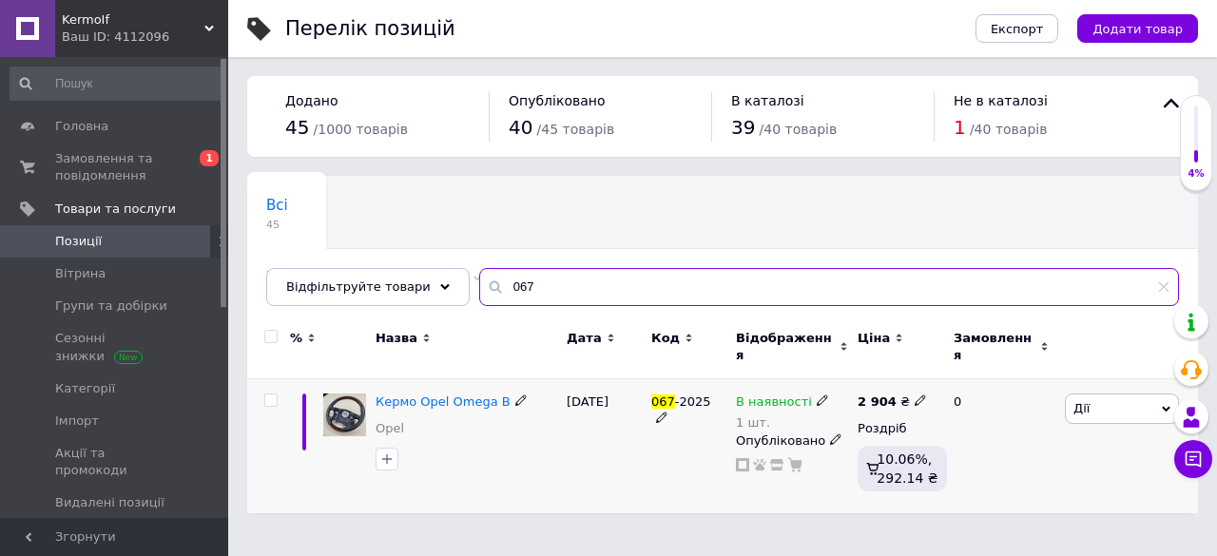
type input "067"
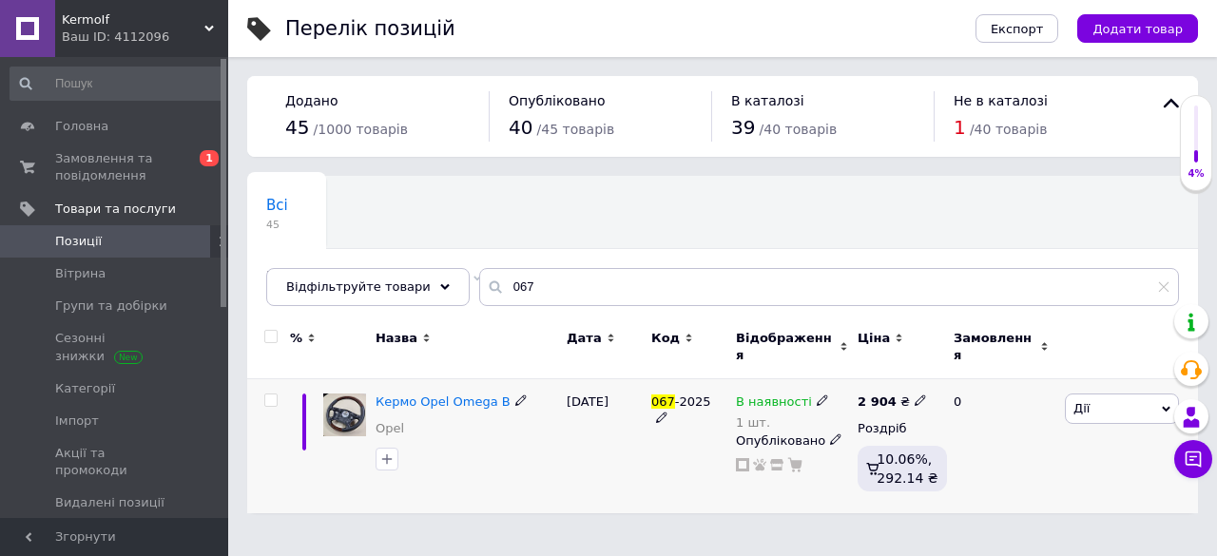
click at [914, 394] on span at bounding box center [919, 400] width 11 height 13
type input "2874"
click at [675, 421] on div "067 -2025" at bounding box center [688, 446] width 85 height 134
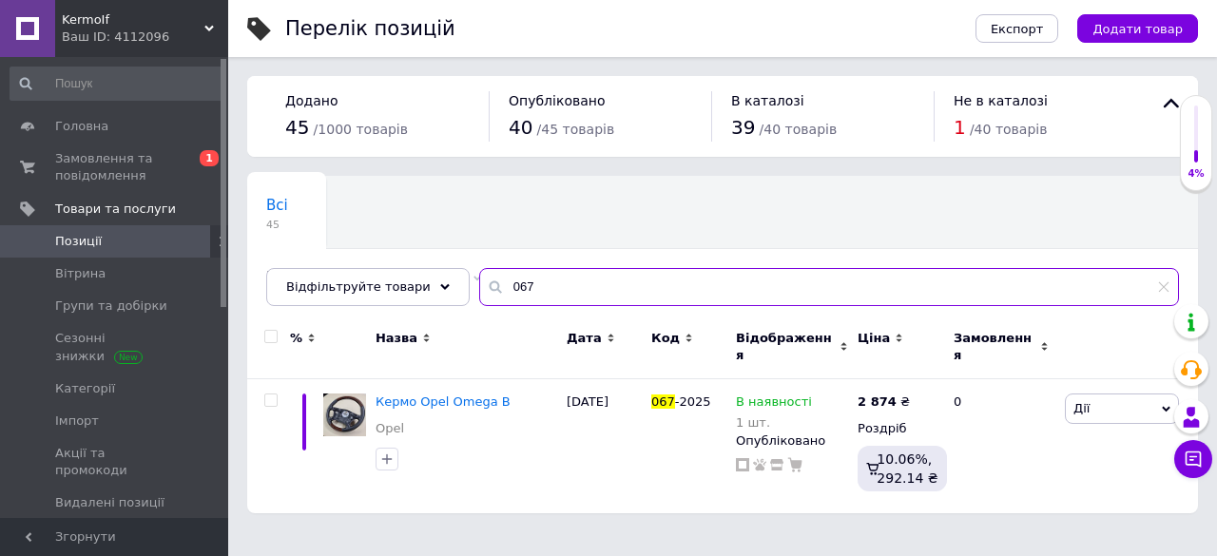
drag, startPoint x: 625, startPoint y: 286, endPoint x: 612, endPoint y: 295, distance: 15.0
click at [612, 294] on input "067" at bounding box center [829, 287] width 700 height 38
type input "0"
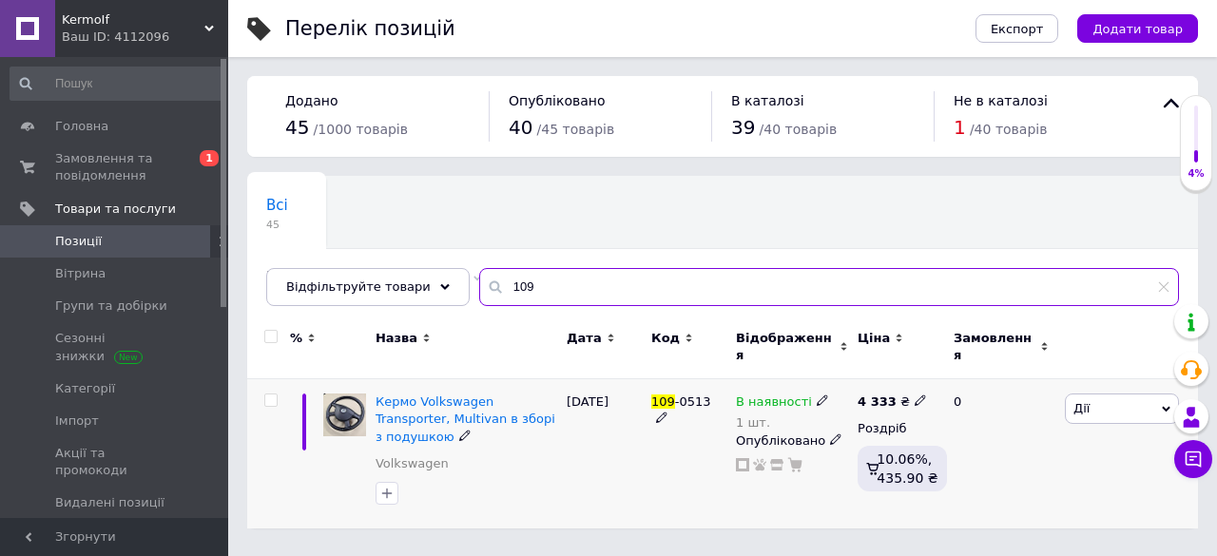
type input "109"
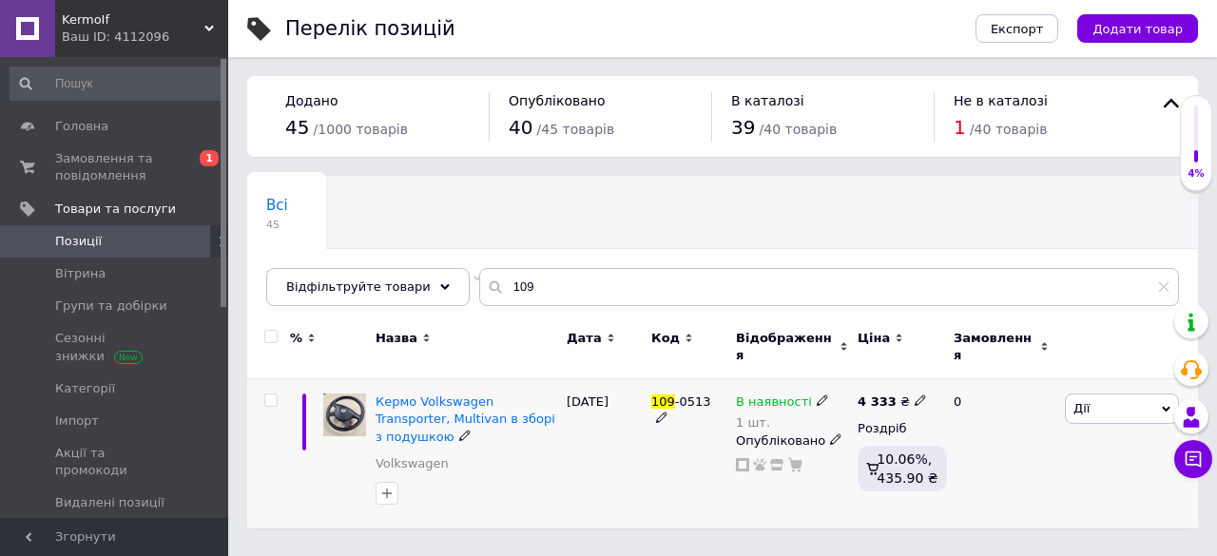
click at [914, 394] on icon at bounding box center [919, 399] width 11 height 11
type input "4289"
click at [676, 419] on div "109 -0513" at bounding box center [688, 453] width 85 height 149
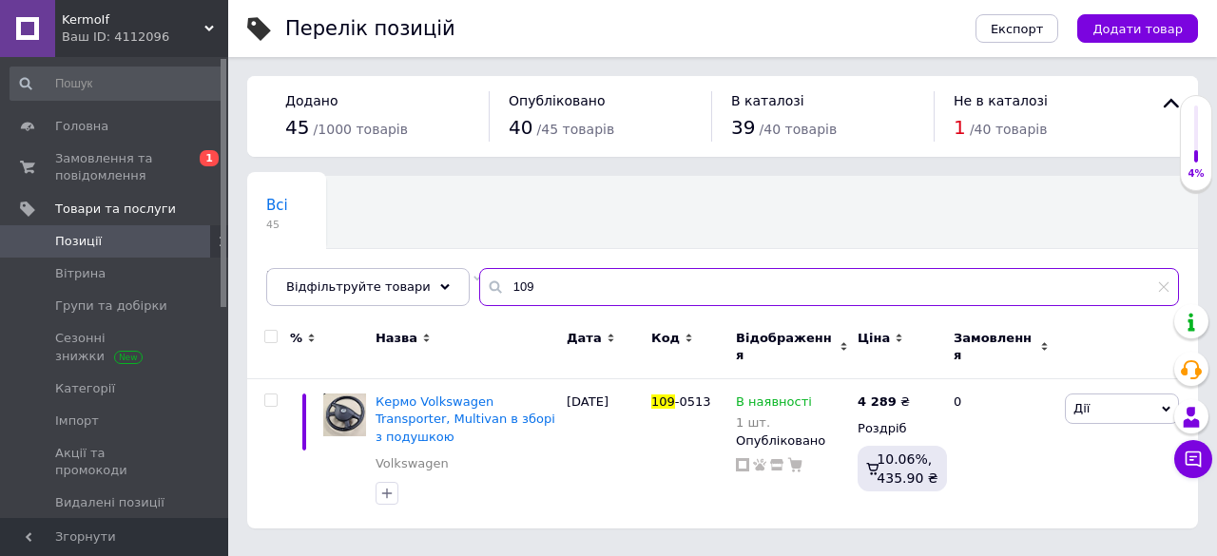
click at [589, 296] on input "109" at bounding box center [829, 287] width 700 height 38
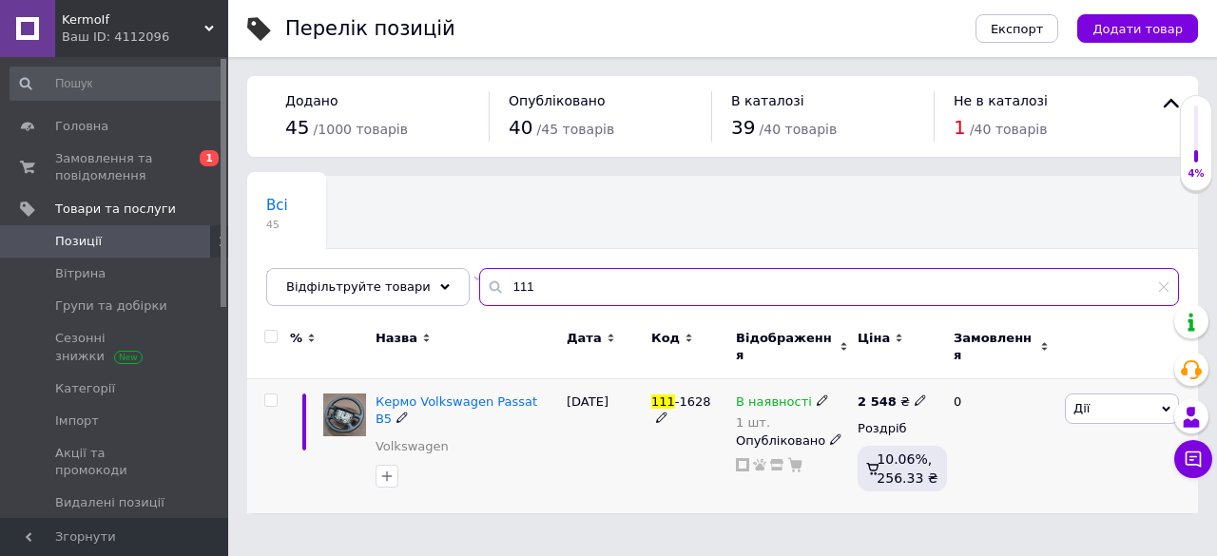
type input "111"
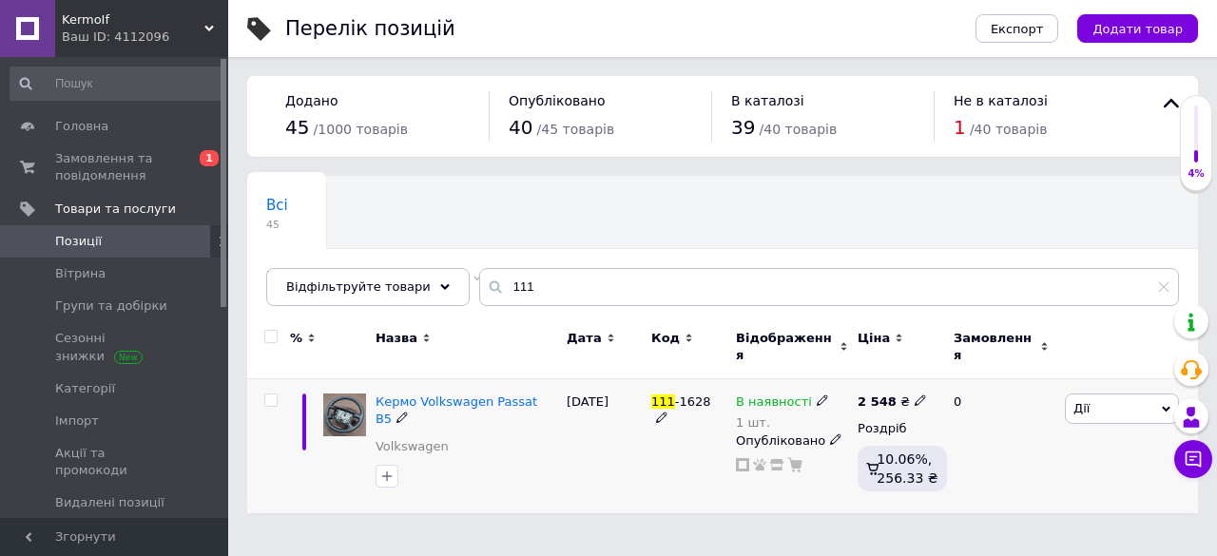
click at [914, 395] on use at bounding box center [919, 400] width 10 height 10
type input "2522"
click at [653, 436] on div "111 -1628" at bounding box center [688, 446] width 85 height 134
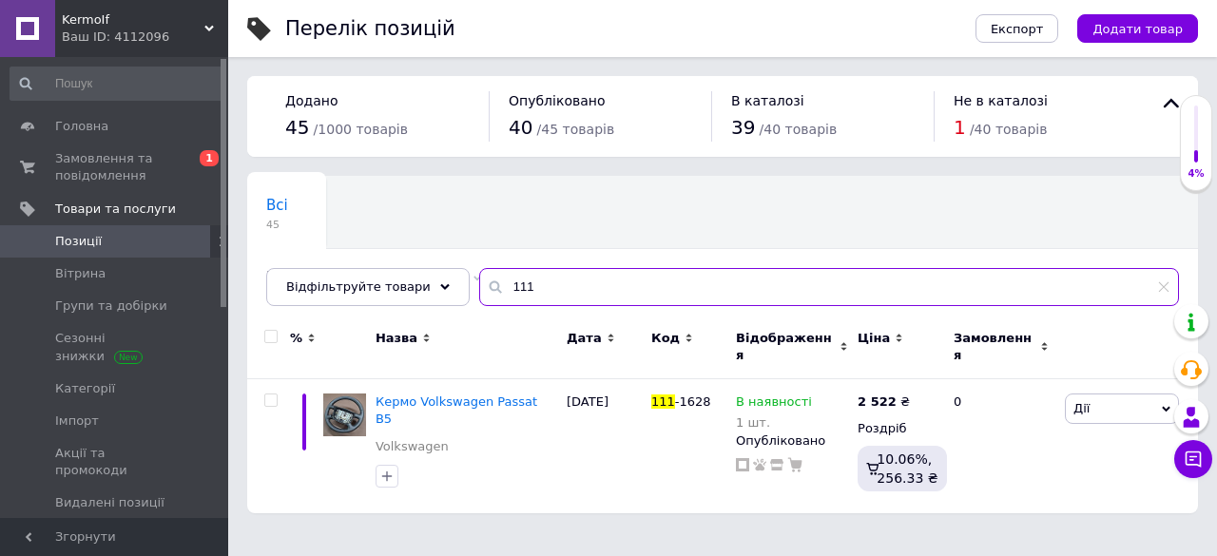
click at [521, 284] on input "111" at bounding box center [829, 287] width 700 height 38
type input "1"
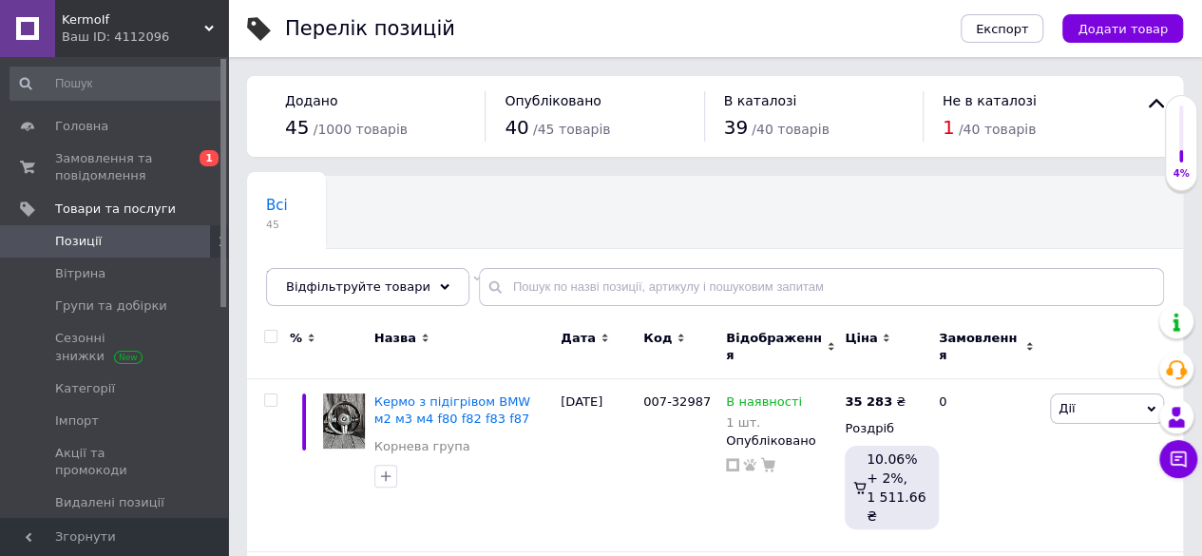
click at [664, 337] on span "Код" at bounding box center [658, 338] width 29 height 17
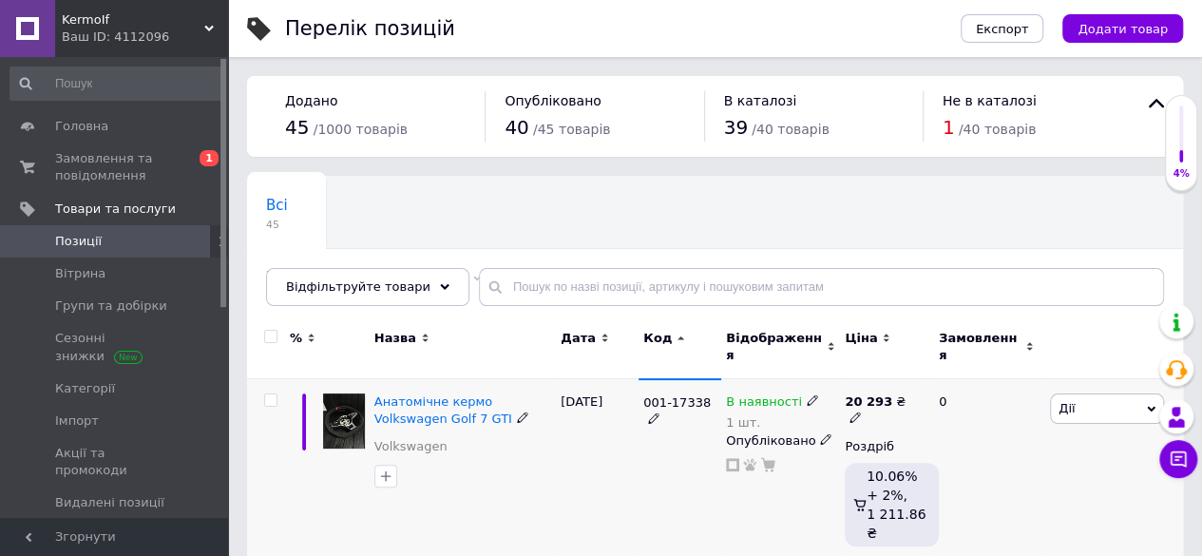
click at [861, 412] on icon at bounding box center [855, 417] width 11 height 11
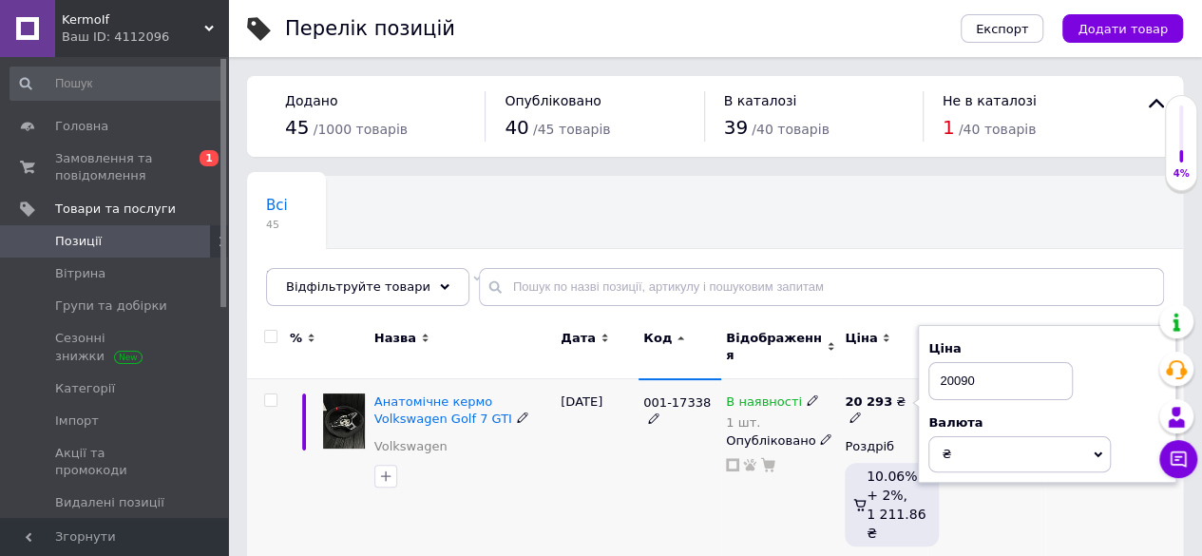
type input "20090"
click at [657, 495] on div "001-17338" at bounding box center [680, 474] width 83 height 190
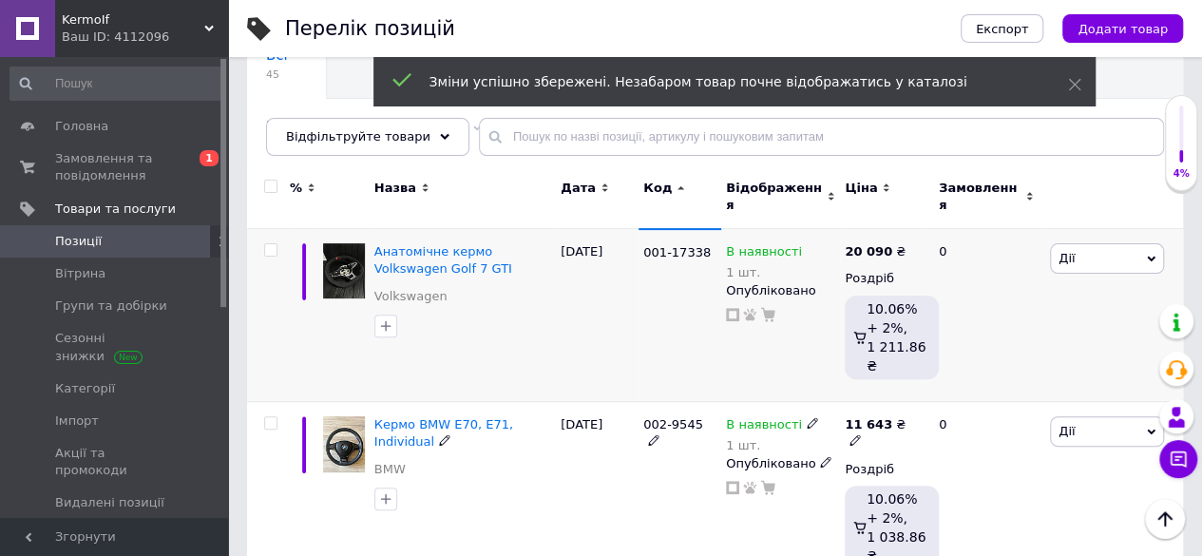
scroll to position [190, 0]
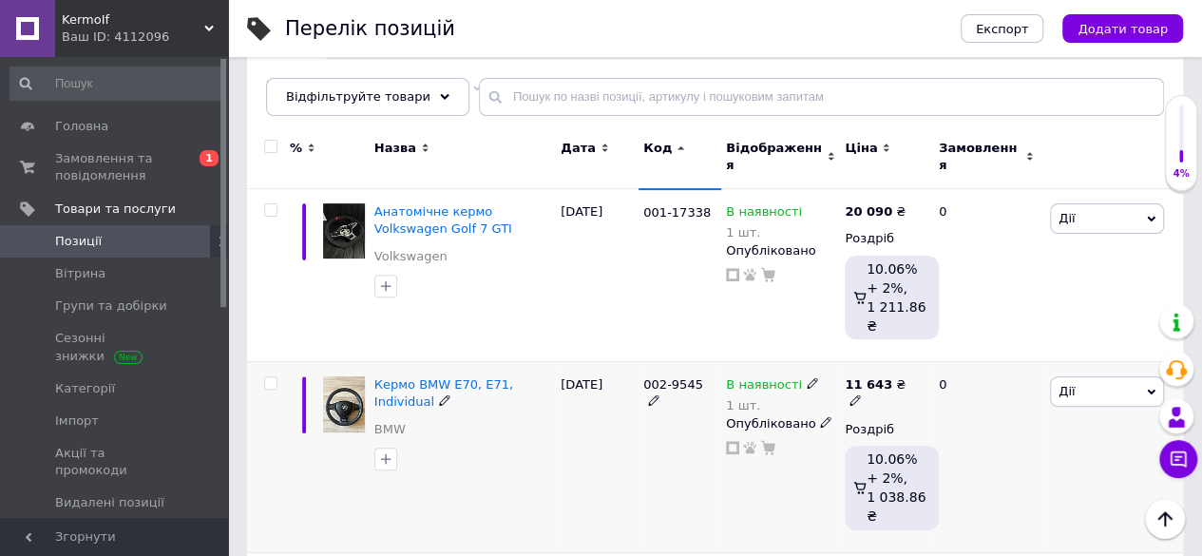
click at [860, 395] on use at bounding box center [855, 400] width 10 height 10
type input "11526"
click at [660, 419] on div "002-9545" at bounding box center [680, 457] width 83 height 190
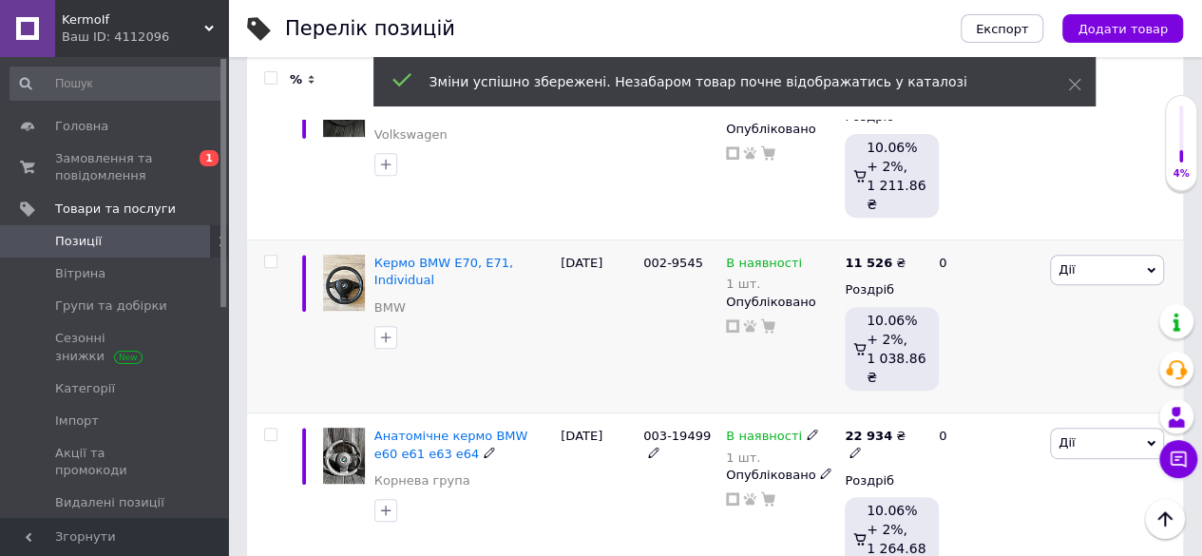
scroll to position [285, 0]
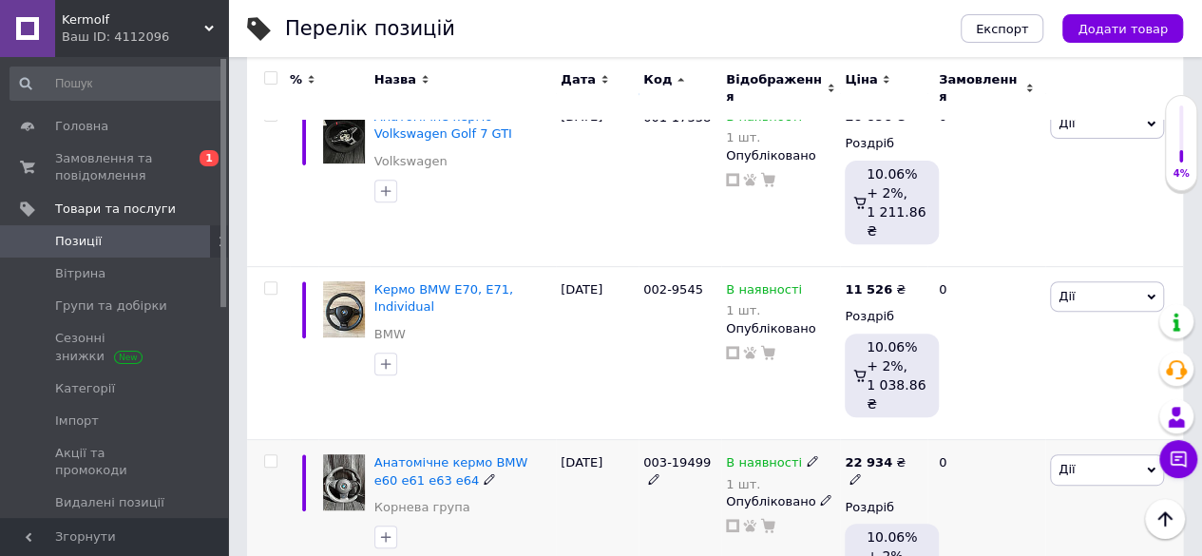
click at [860, 473] on use at bounding box center [855, 478] width 10 height 10
type input "22704"
click at [640, 507] on div "003-19499" at bounding box center [680, 535] width 83 height 190
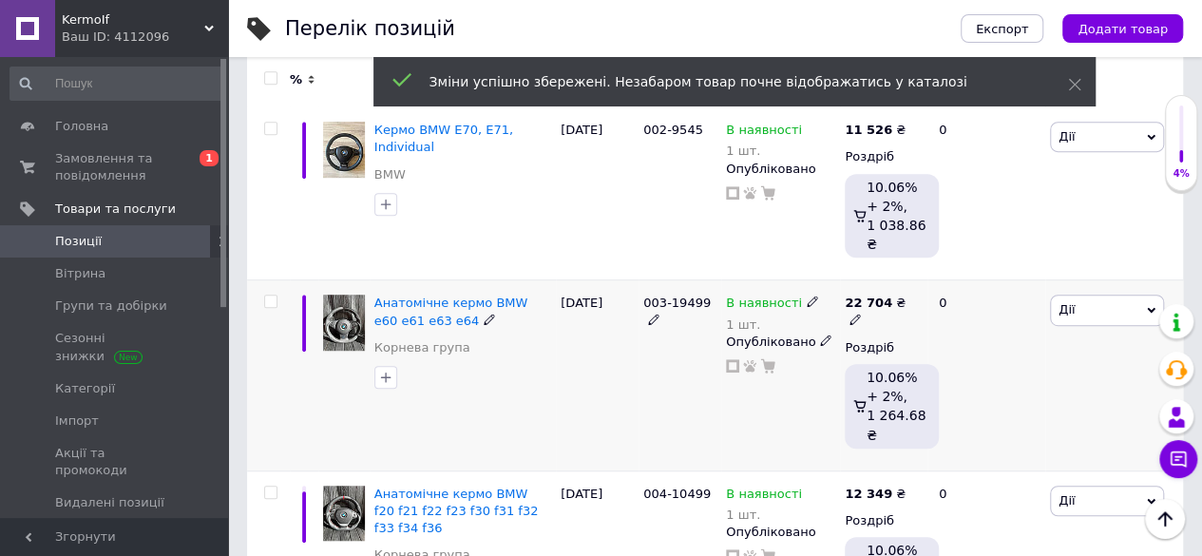
scroll to position [475, 0]
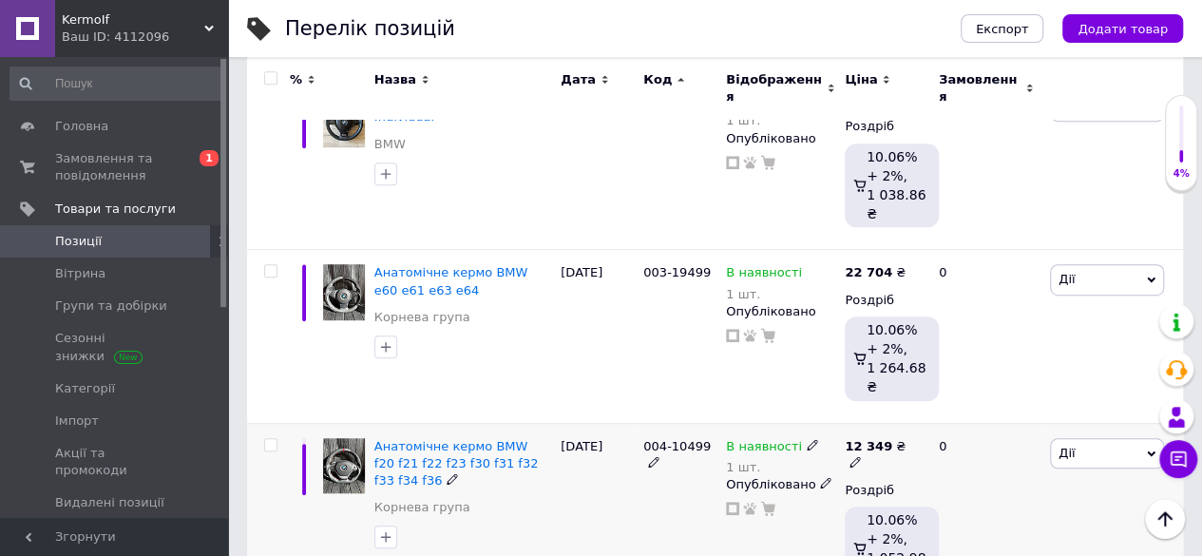
click at [860, 457] on use at bounding box center [855, 462] width 10 height 10
type input "12225"
click at [628, 497] on div "[DATE]" at bounding box center [597, 518] width 83 height 190
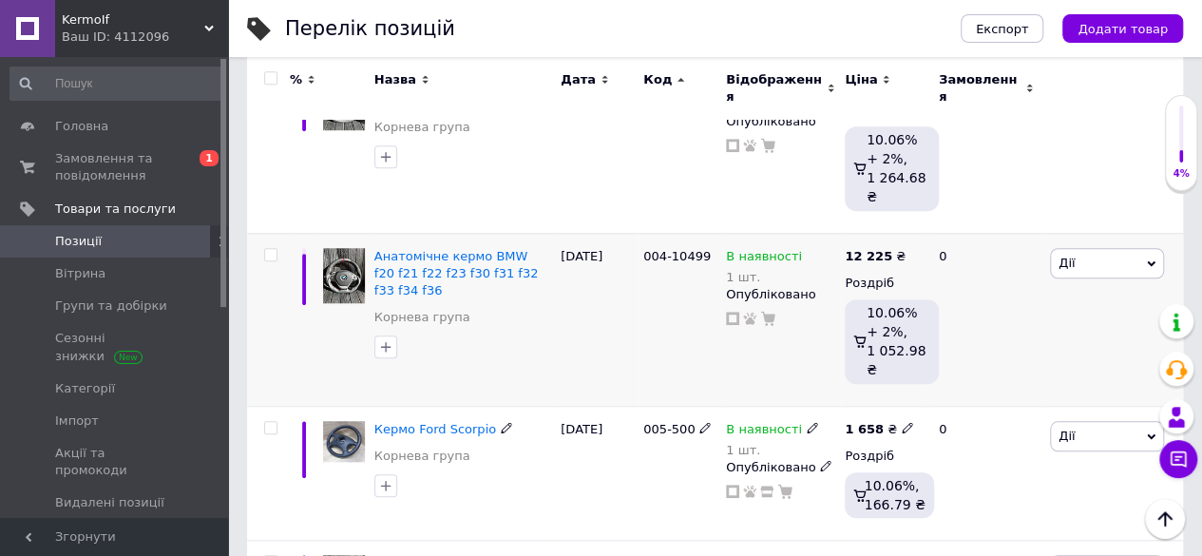
scroll to position [760, 0]
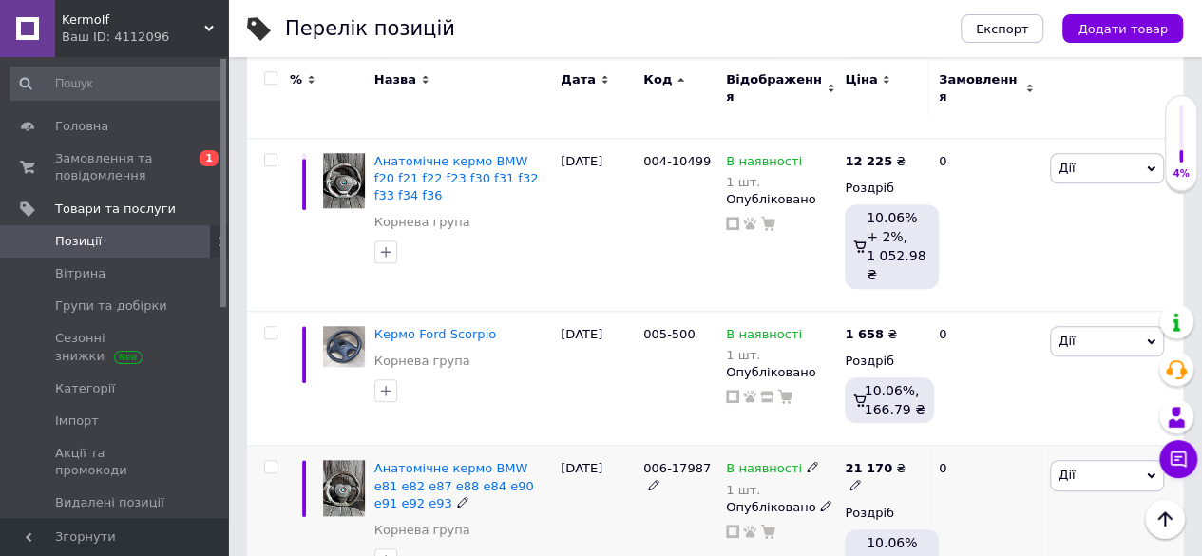
click at [861, 479] on icon at bounding box center [855, 484] width 11 height 11
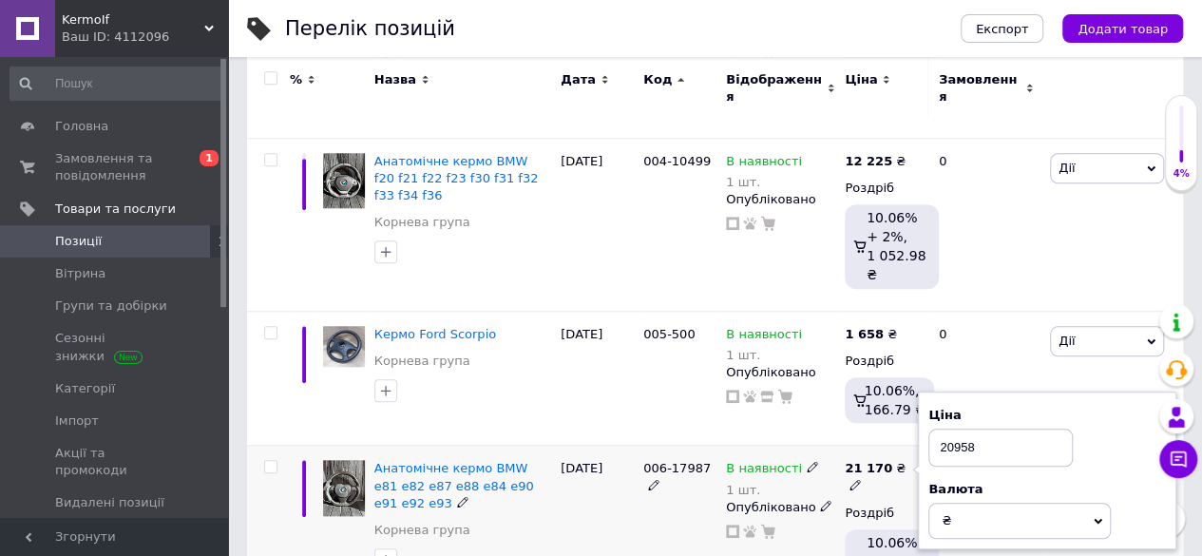
type input "20958"
click at [647, 523] on div "006-17987" at bounding box center [680, 541] width 83 height 190
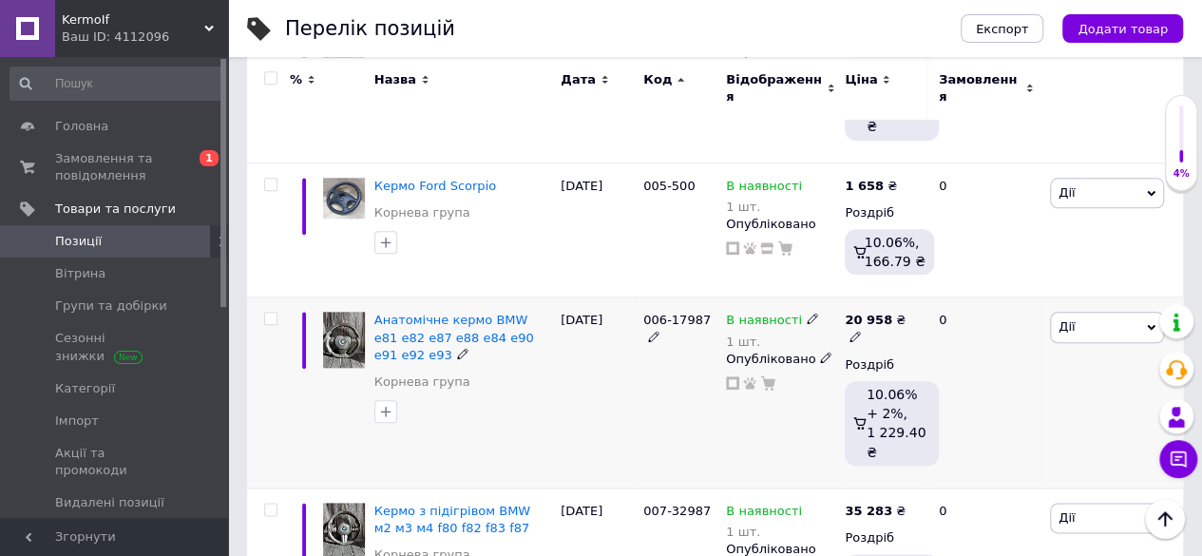
scroll to position [951, 0]
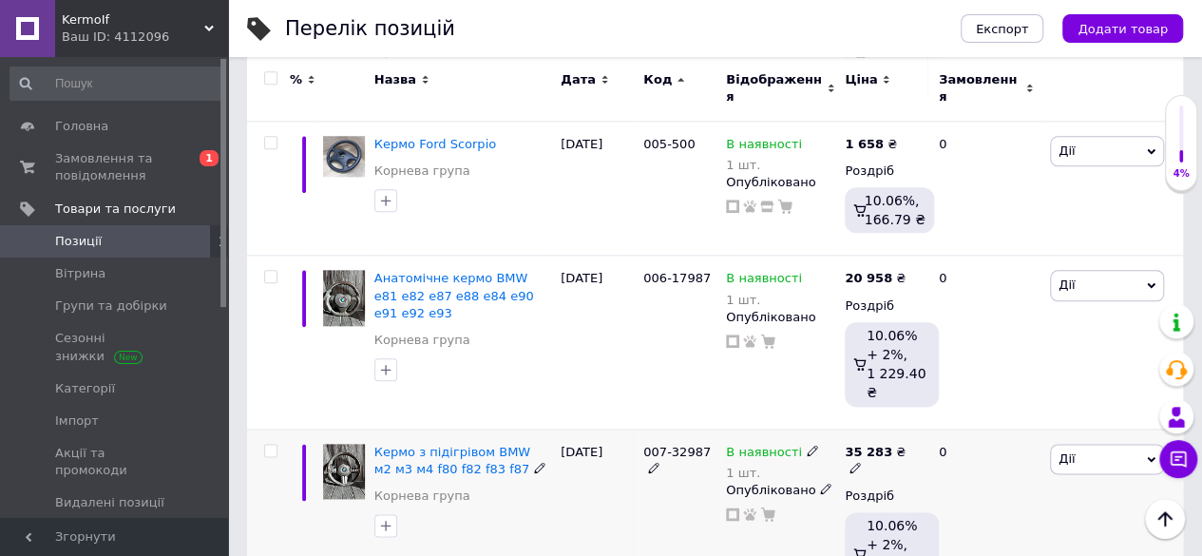
click at [905, 445] on div "35 283 ₴" at bounding box center [884, 461] width 78 height 34
type input "34930"
click at [644, 492] on div "007-32987" at bounding box center [680, 524] width 83 height 190
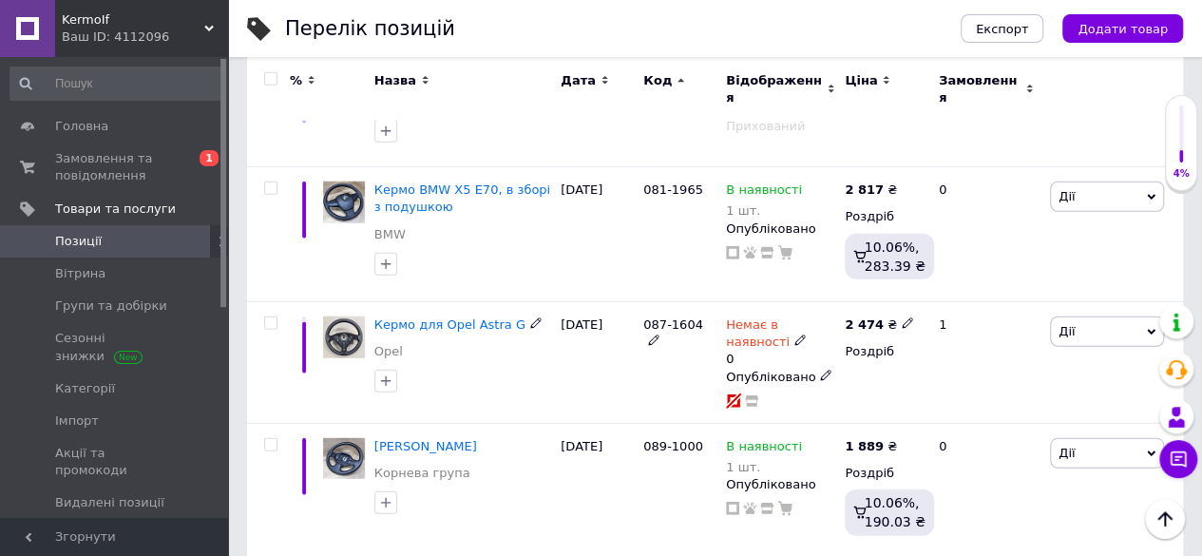
scroll to position [2472, 0]
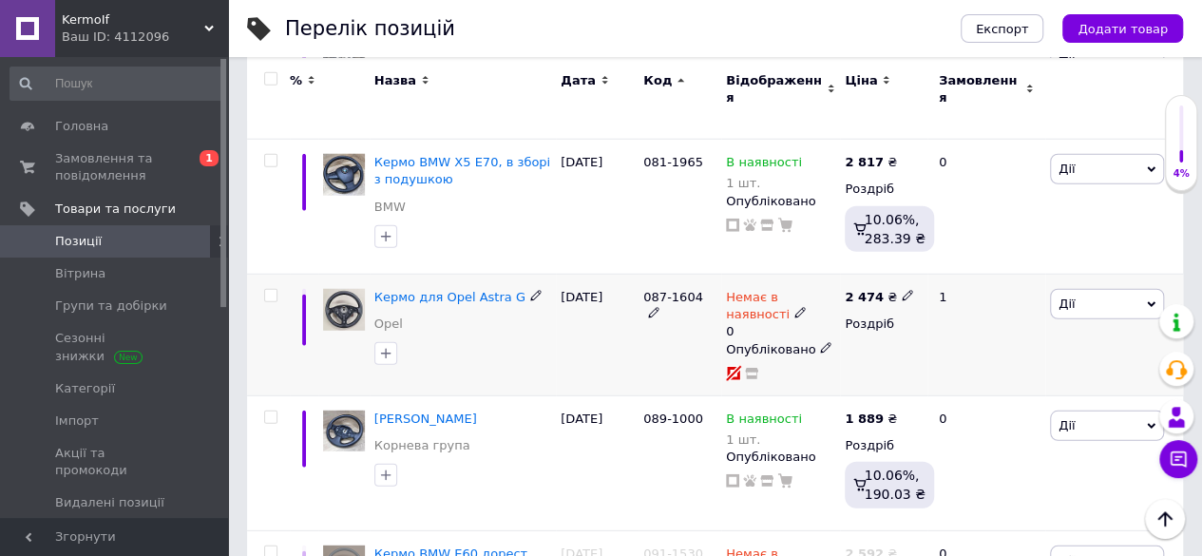
click at [1100, 289] on span "Дії" at bounding box center [1107, 304] width 114 height 30
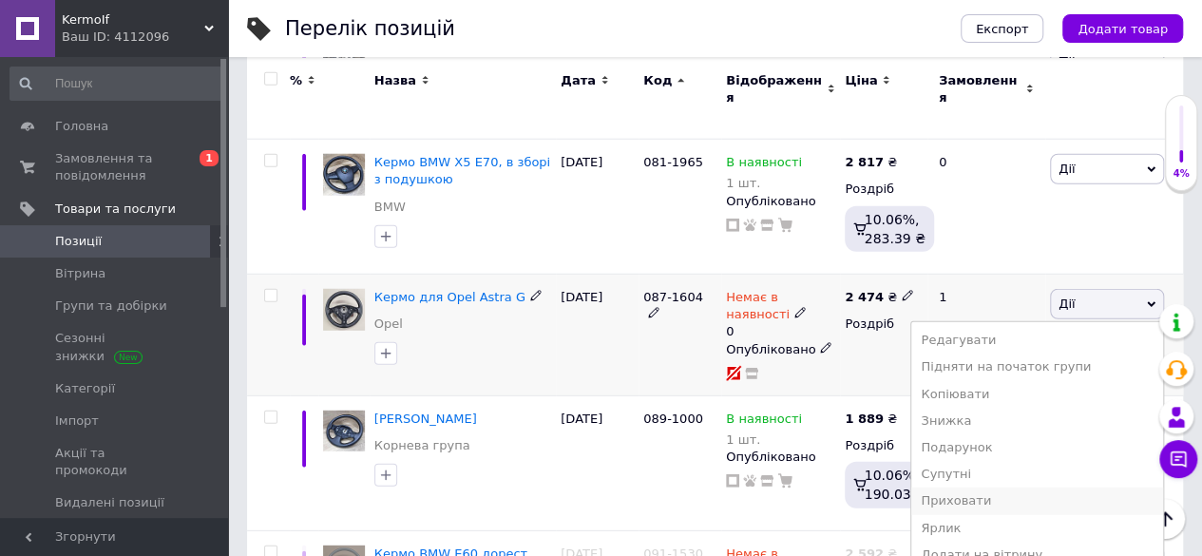
click at [989, 488] on li "Приховати" at bounding box center [1038, 501] width 252 height 27
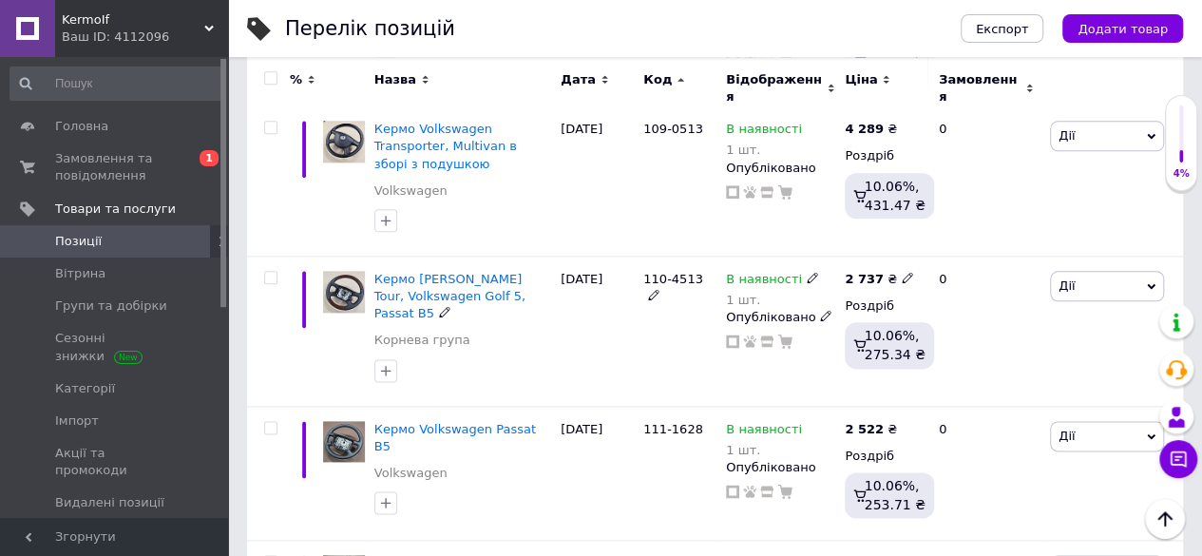
scroll to position [4658, 0]
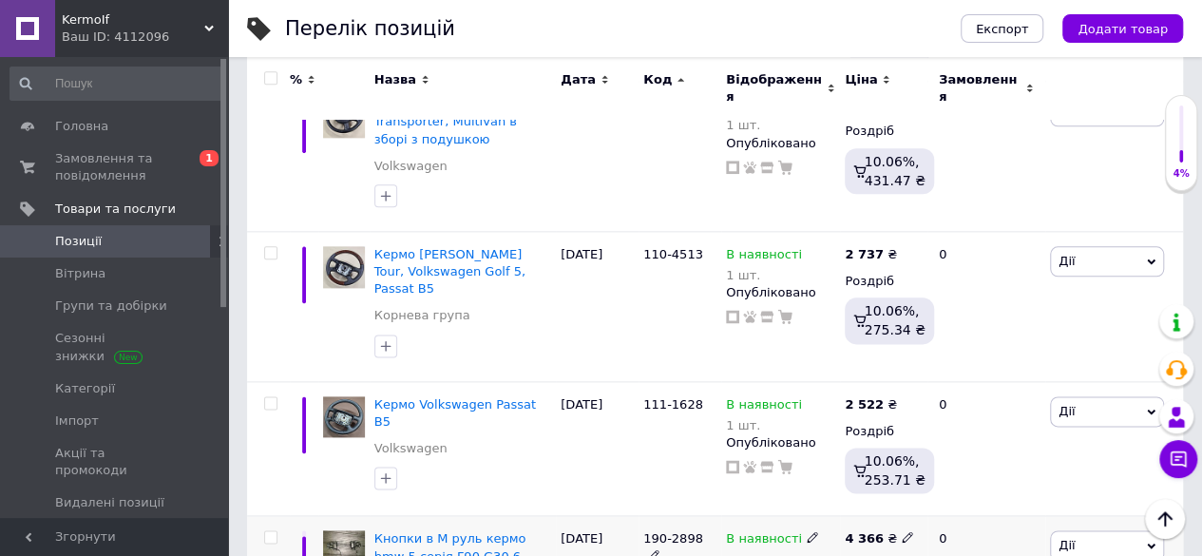
click at [902, 532] on use at bounding box center [907, 537] width 10 height 10
type input "4322"
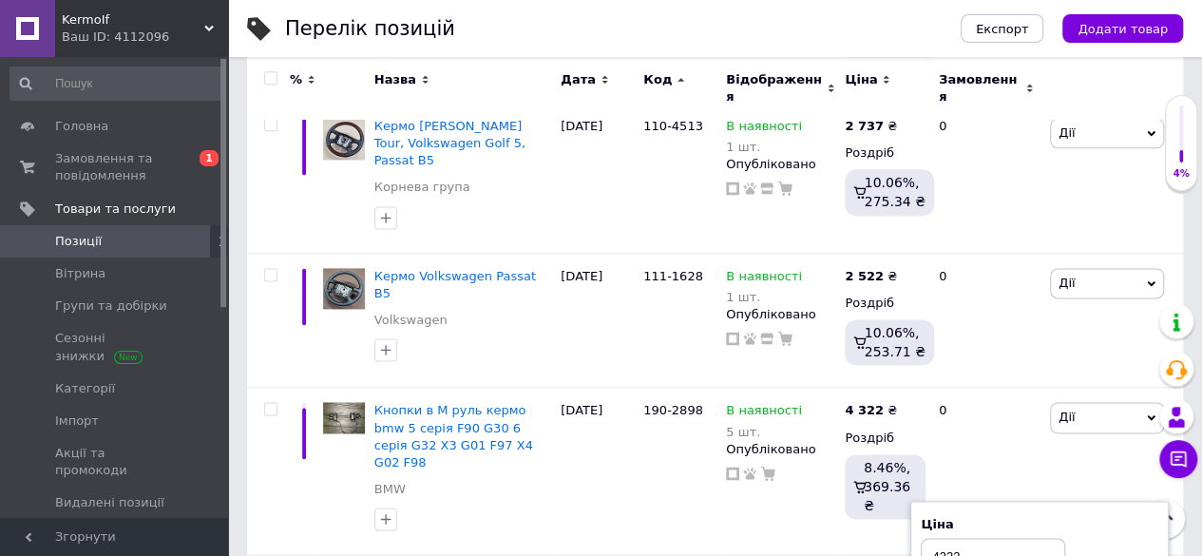
type input "4322"
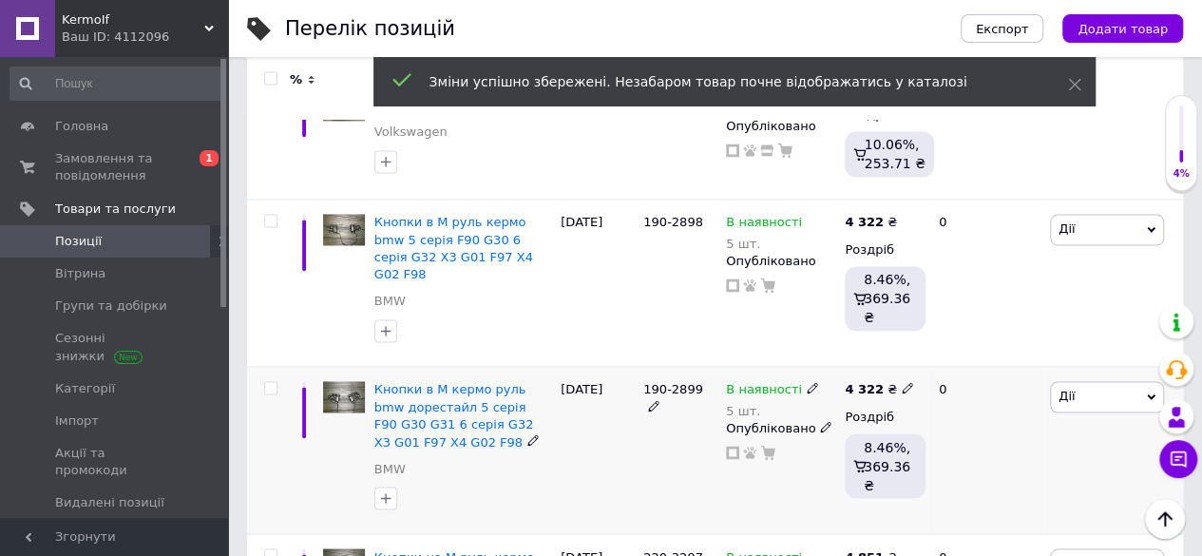
scroll to position [4976, 0]
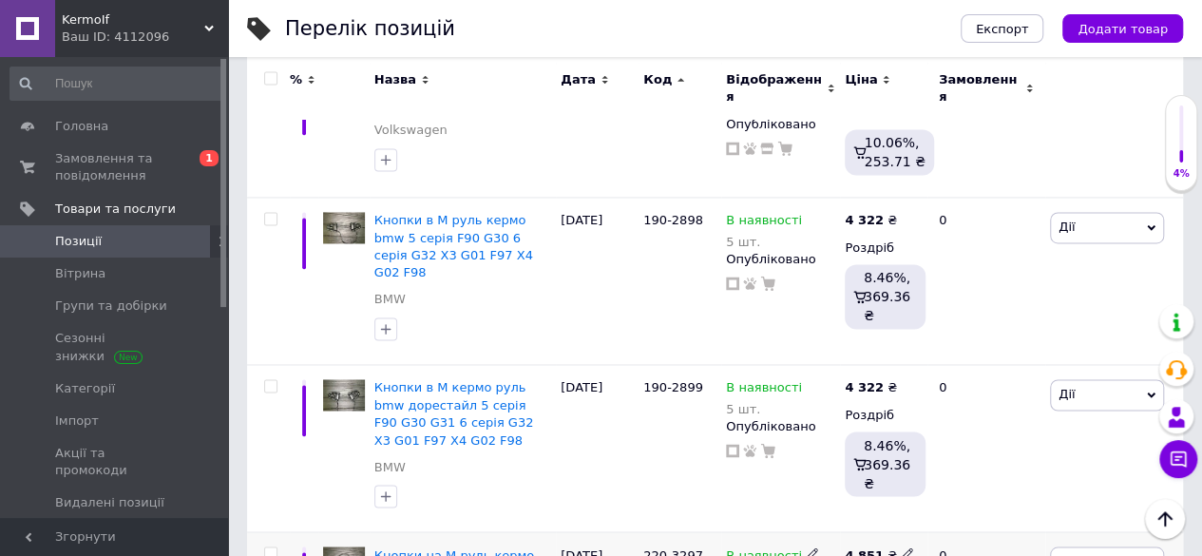
click at [903, 547] on span at bounding box center [908, 553] width 12 height 12
type input "4802"
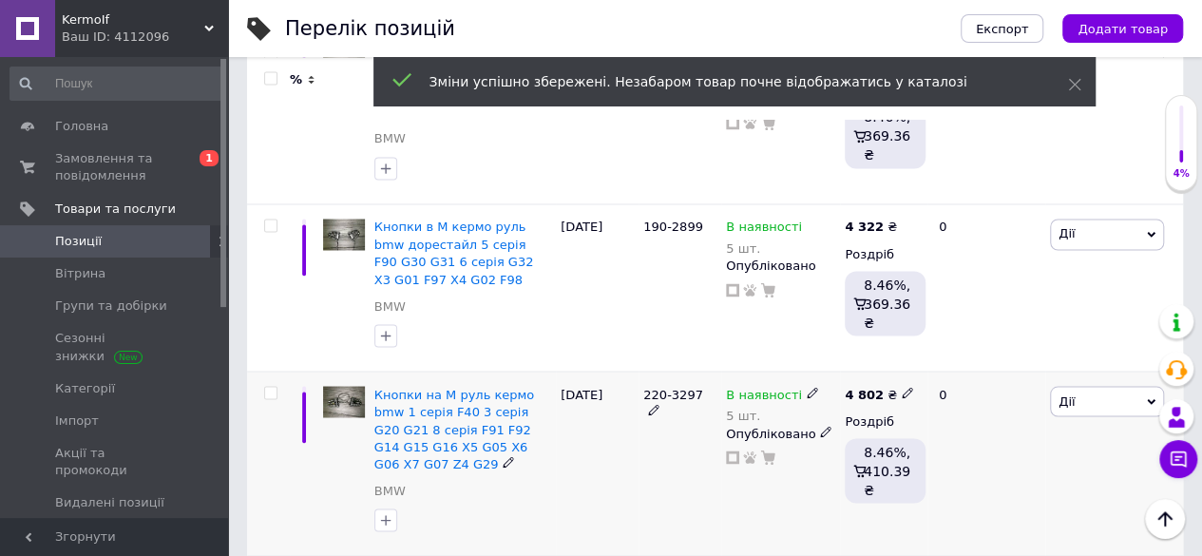
scroll to position [5166, 0]
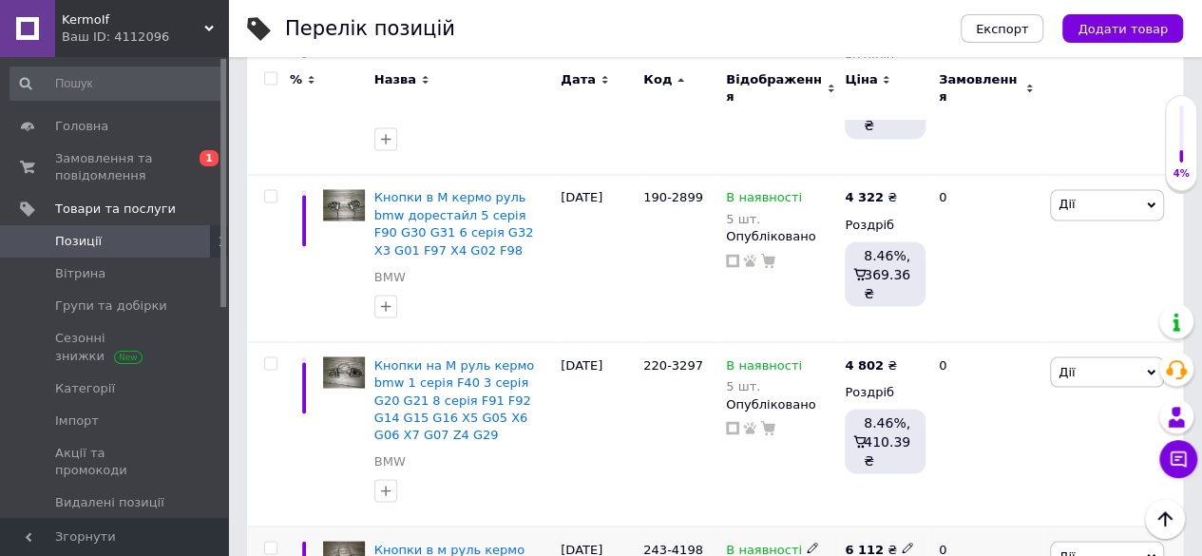
click at [902, 542] on icon at bounding box center [907, 547] width 11 height 11
type input "6050"
click at [655, 484] on div "Комісія за замовлення" at bounding box center [720, 493] width 228 height 49
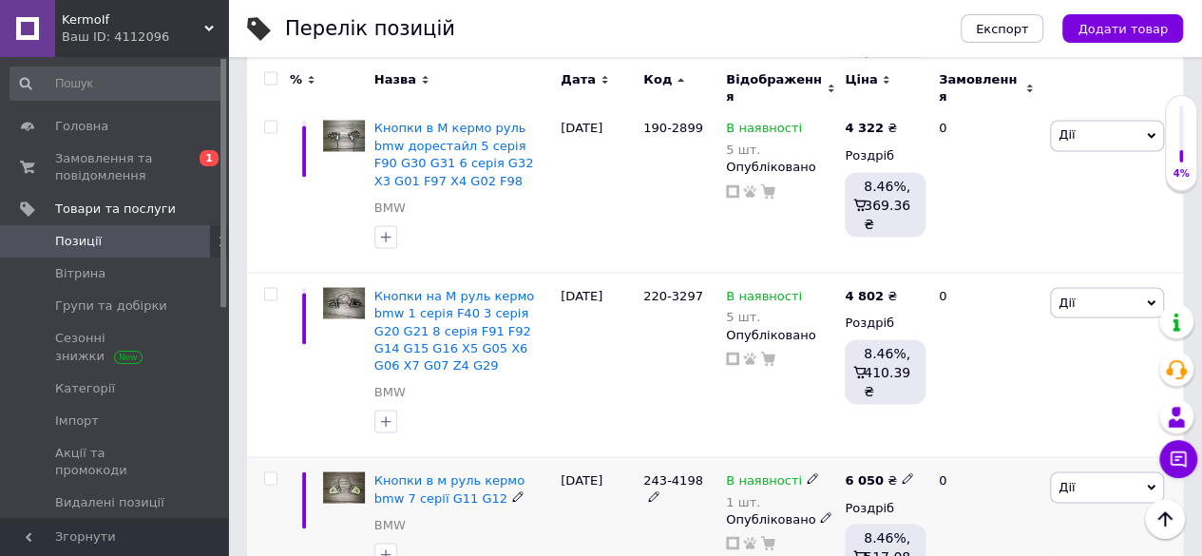
scroll to position [5261, 0]
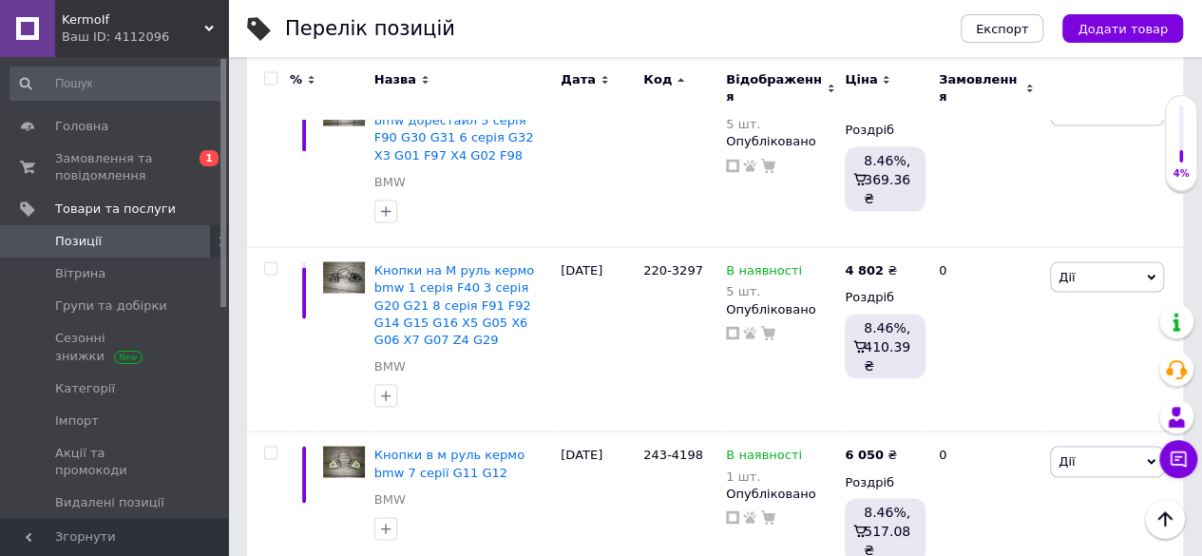
type input "20861"
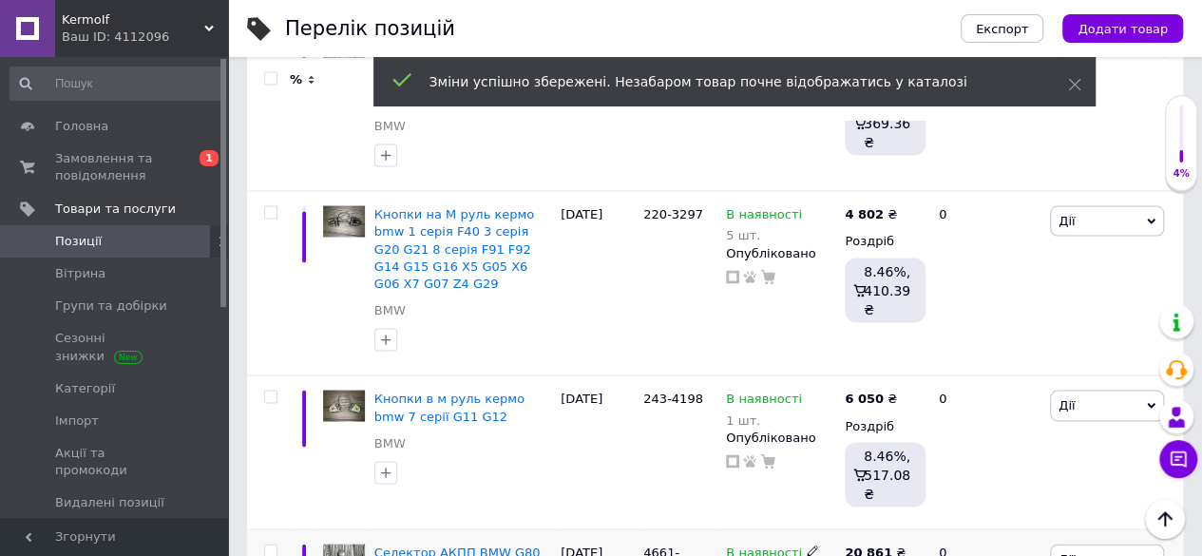
scroll to position [5357, 0]
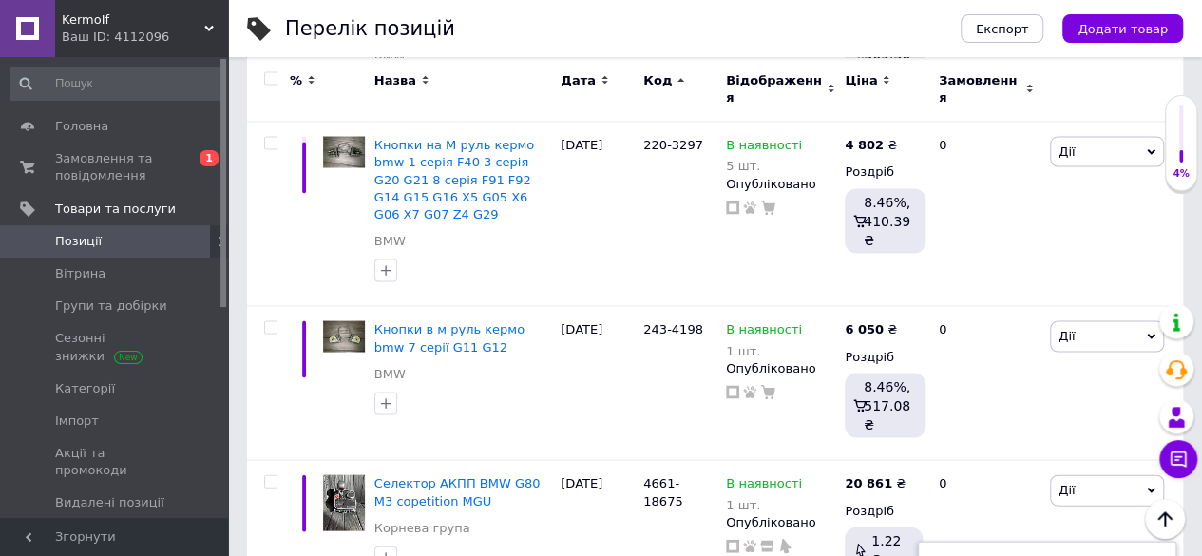
type input "11158"
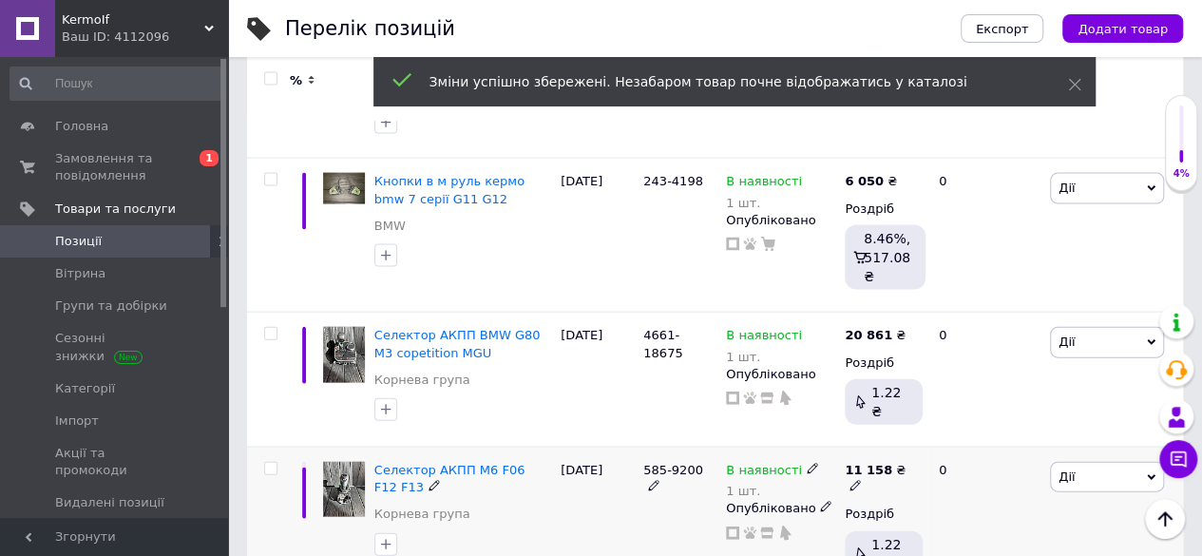
scroll to position [5577, 0]
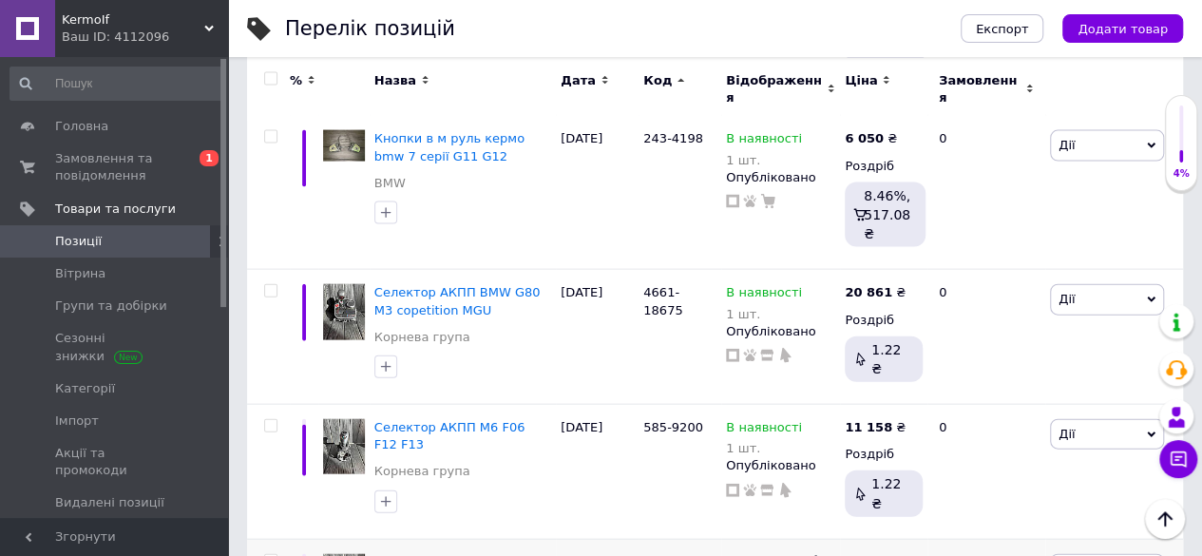
type input "14553"
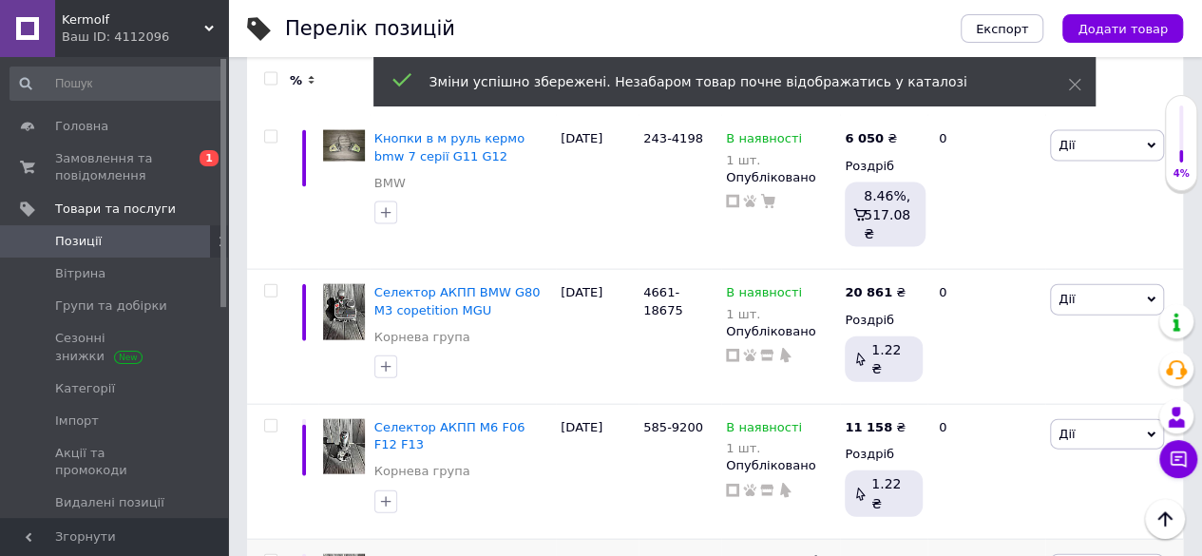
scroll to position [5672, 0]
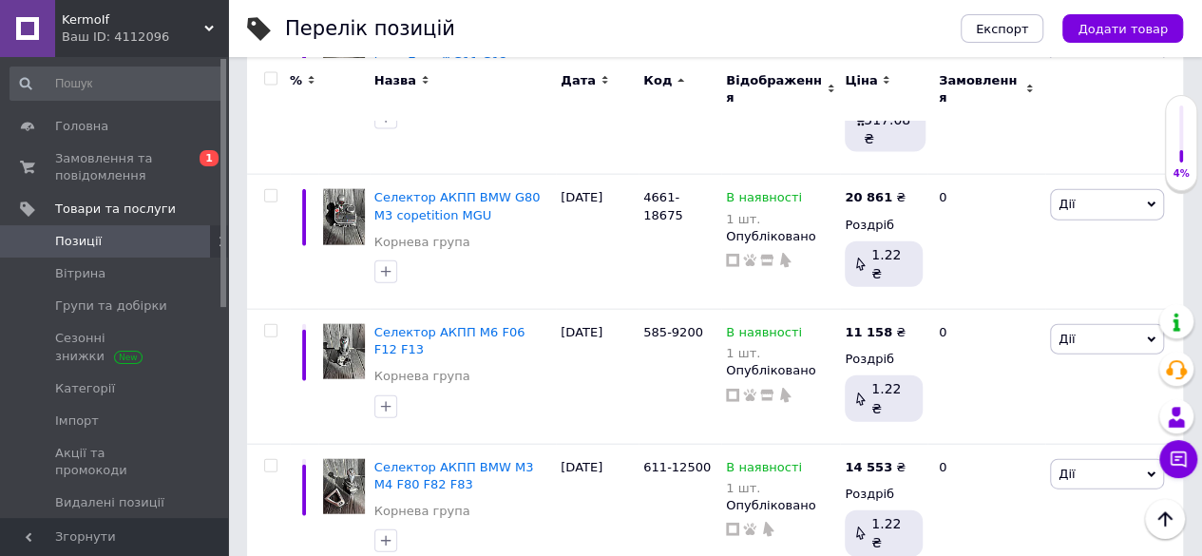
type input "2"
type input "19891"
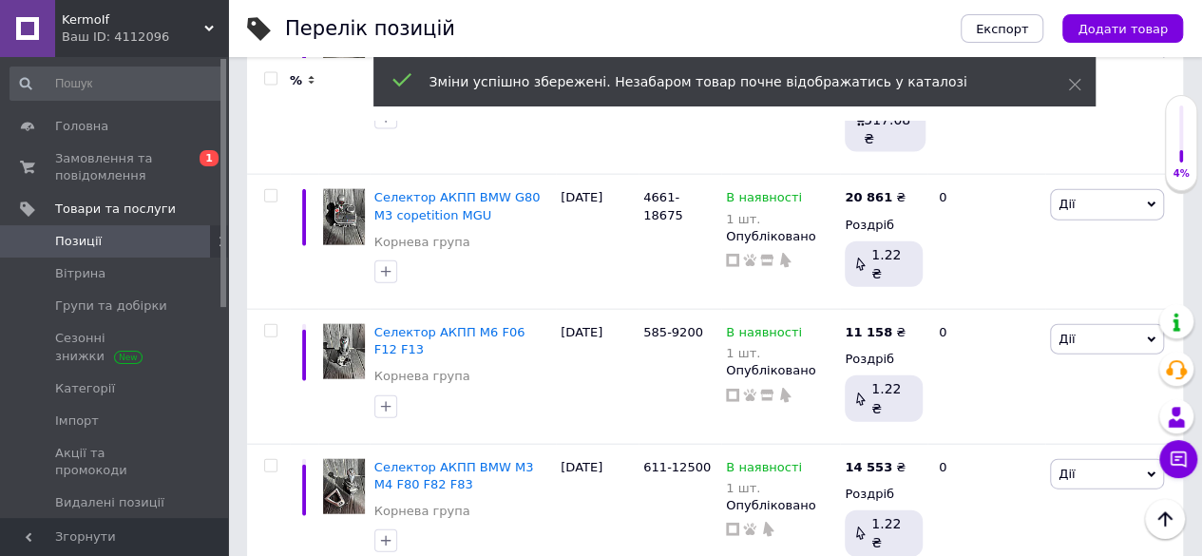
scroll to position [5767, 0]
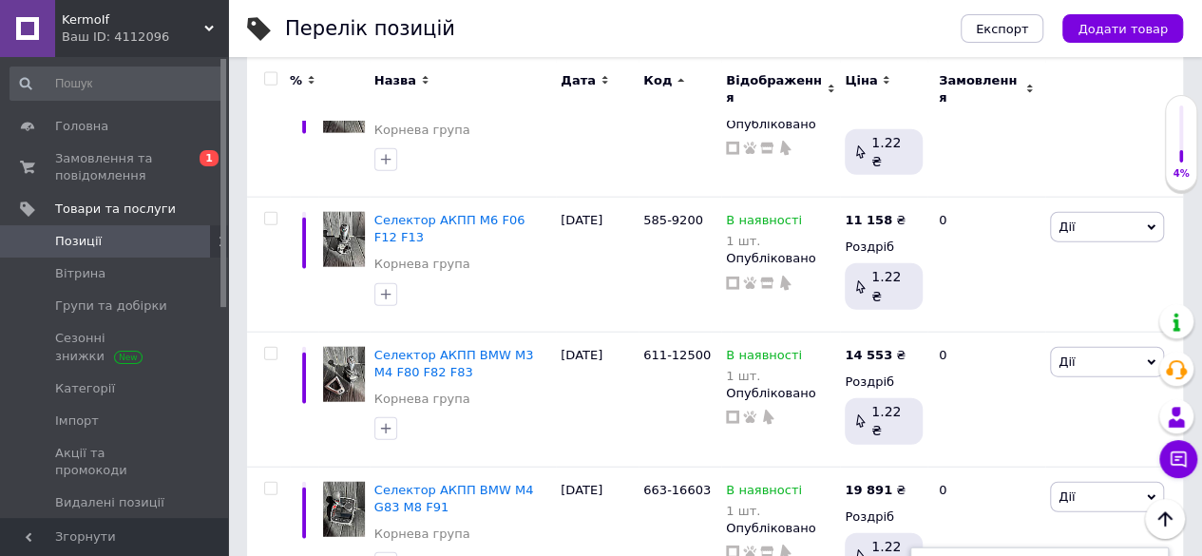
type input "4802"
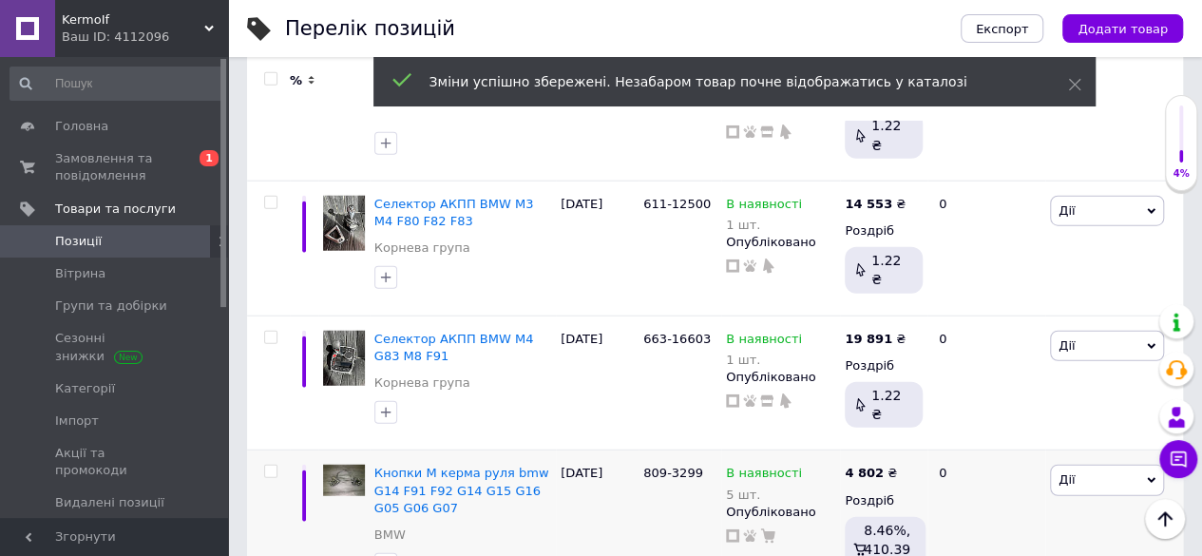
scroll to position [5974, 0]
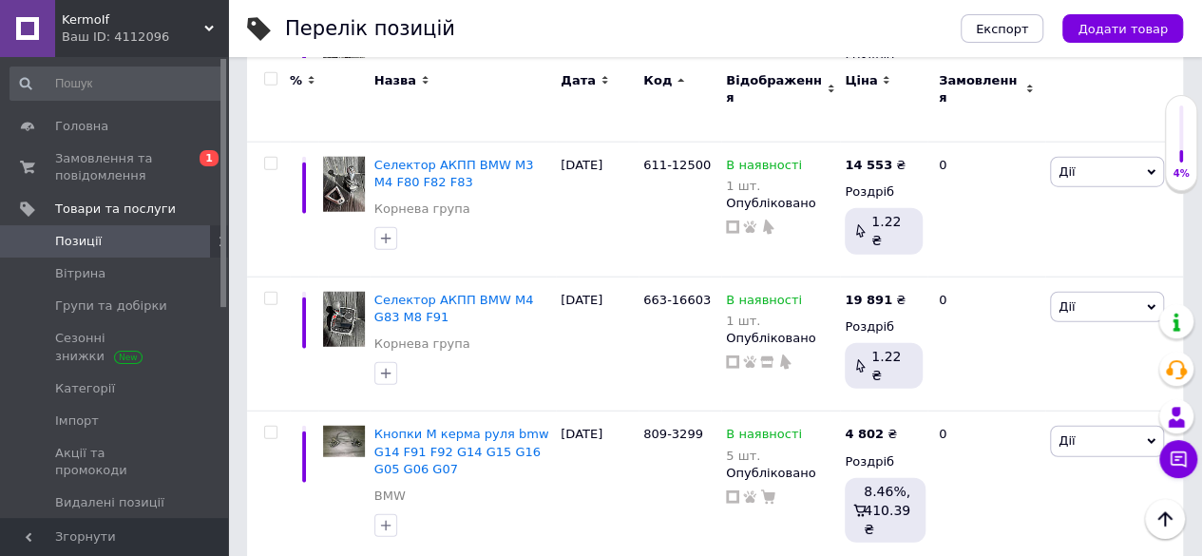
type input "1940"
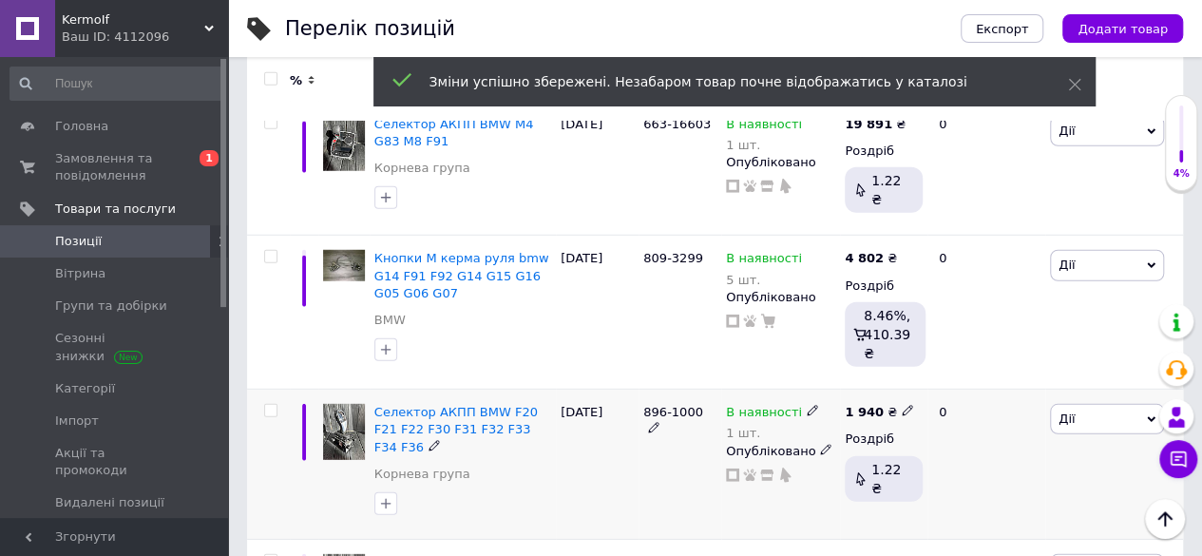
scroll to position [6165, 0]
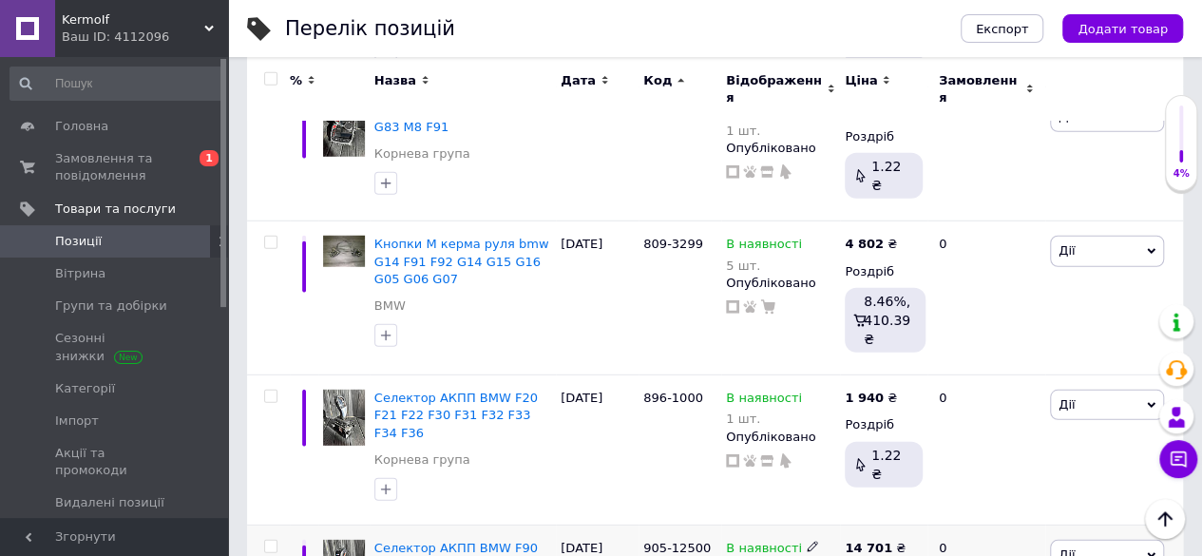
click at [861, 555] on icon at bounding box center [855, 563] width 11 height 11
type input "14553"
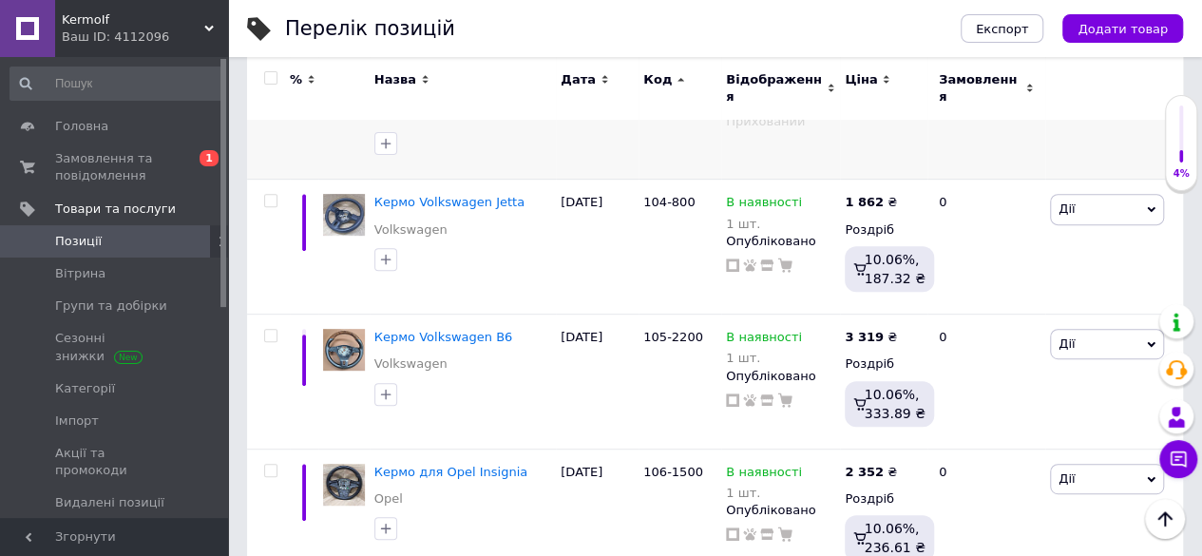
scroll to position [3221, 0]
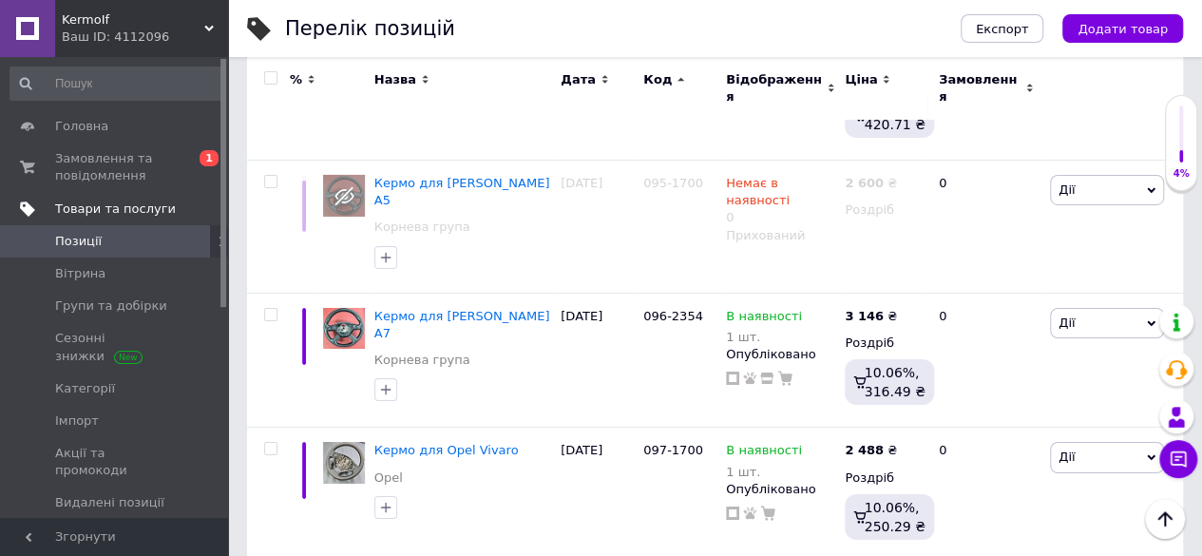
click at [146, 214] on span "Товари та послуги" at bounding box center [115, 209] width 121 height 17
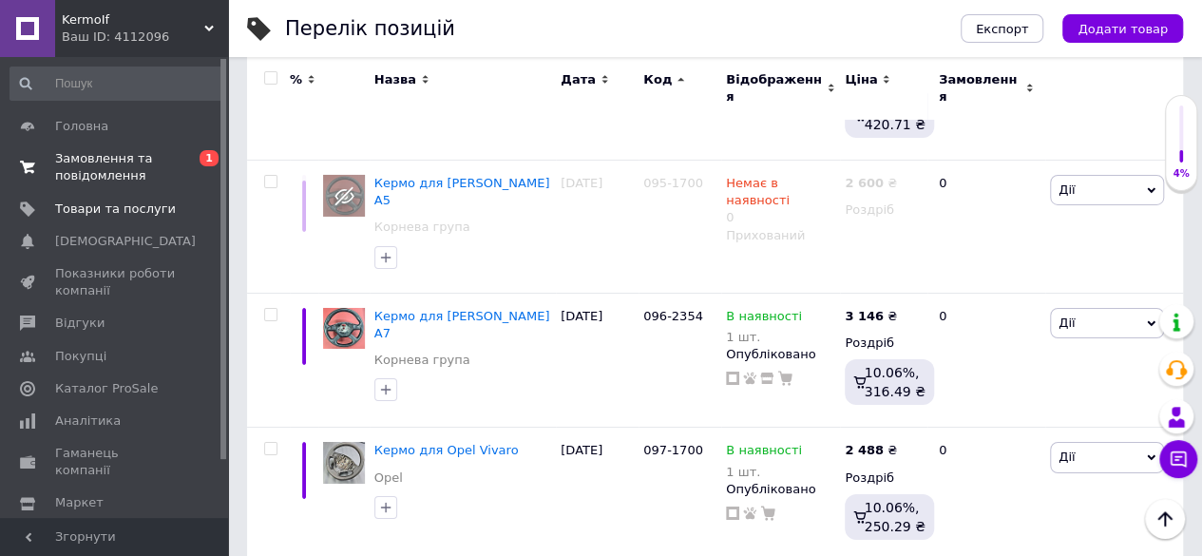
click at [124, 172] on span "Замовлення та повідомлення" at bounding box center [115, 167] width 121 height 34
